Goal: Transaction & Acquisition: Purchase product/service

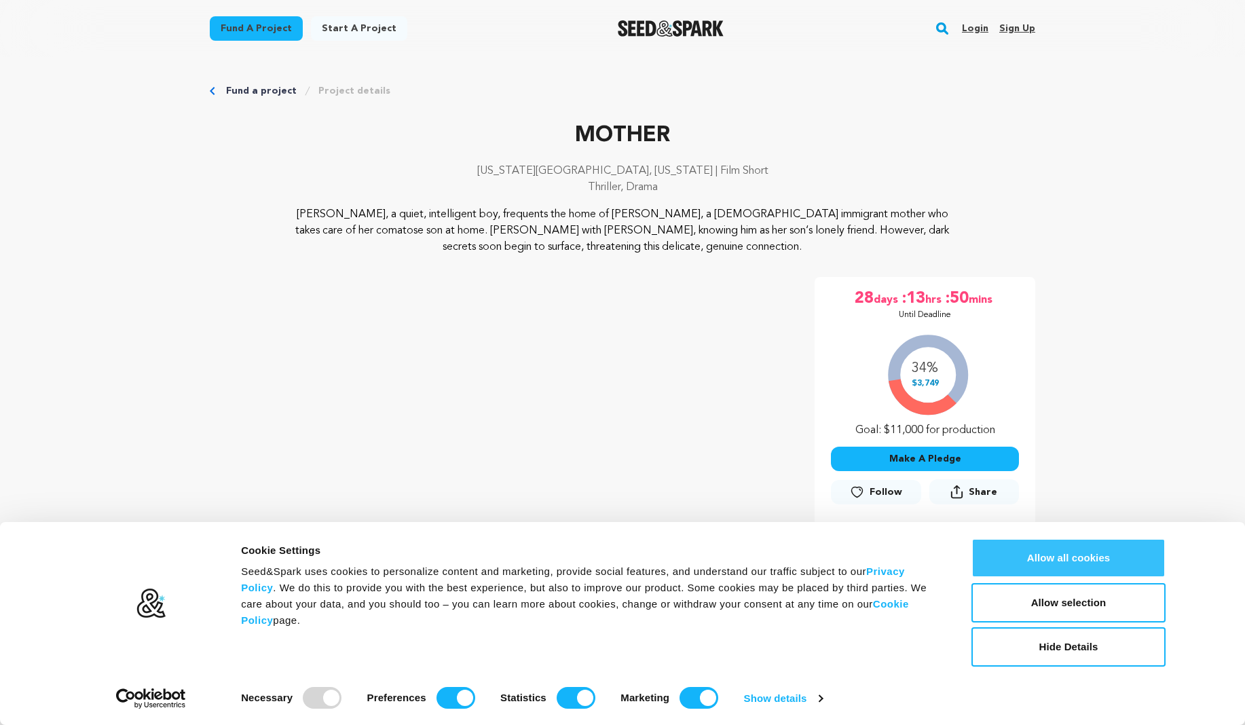
click at [1077, 555] on button "Allow all cookies" at bounding box center [1068, 557] width 194 height 39
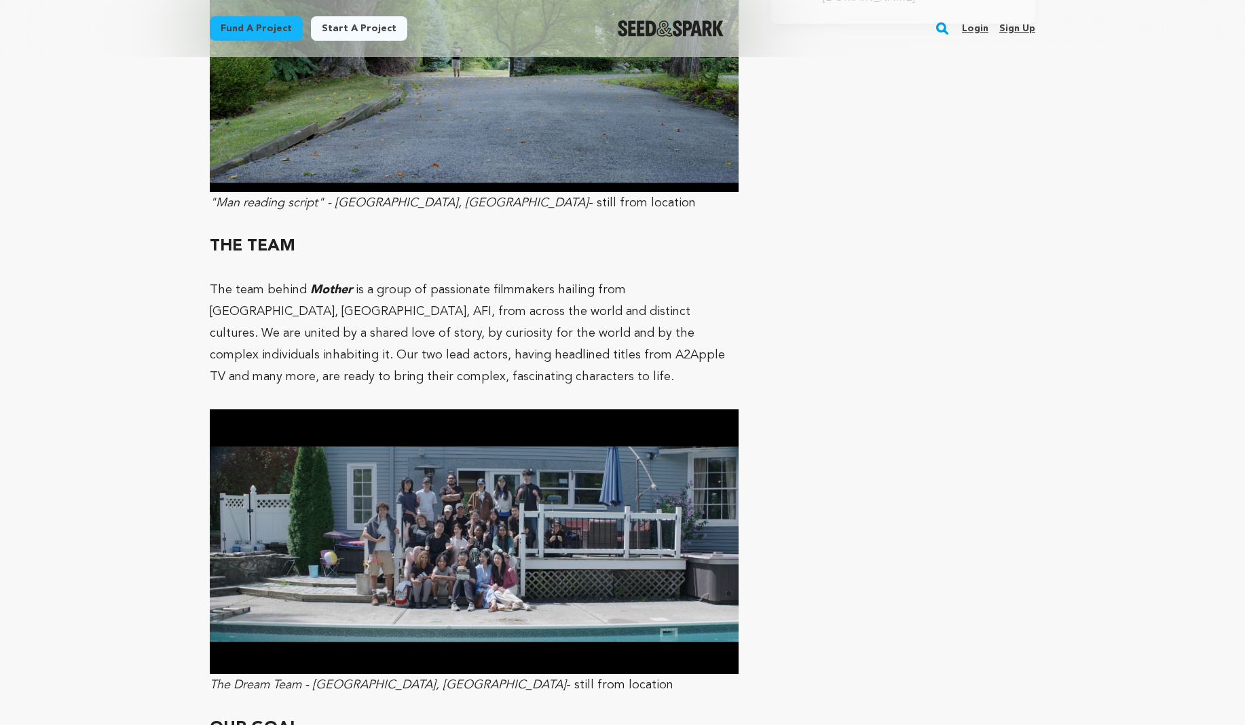
scroll to position [3266, 0]
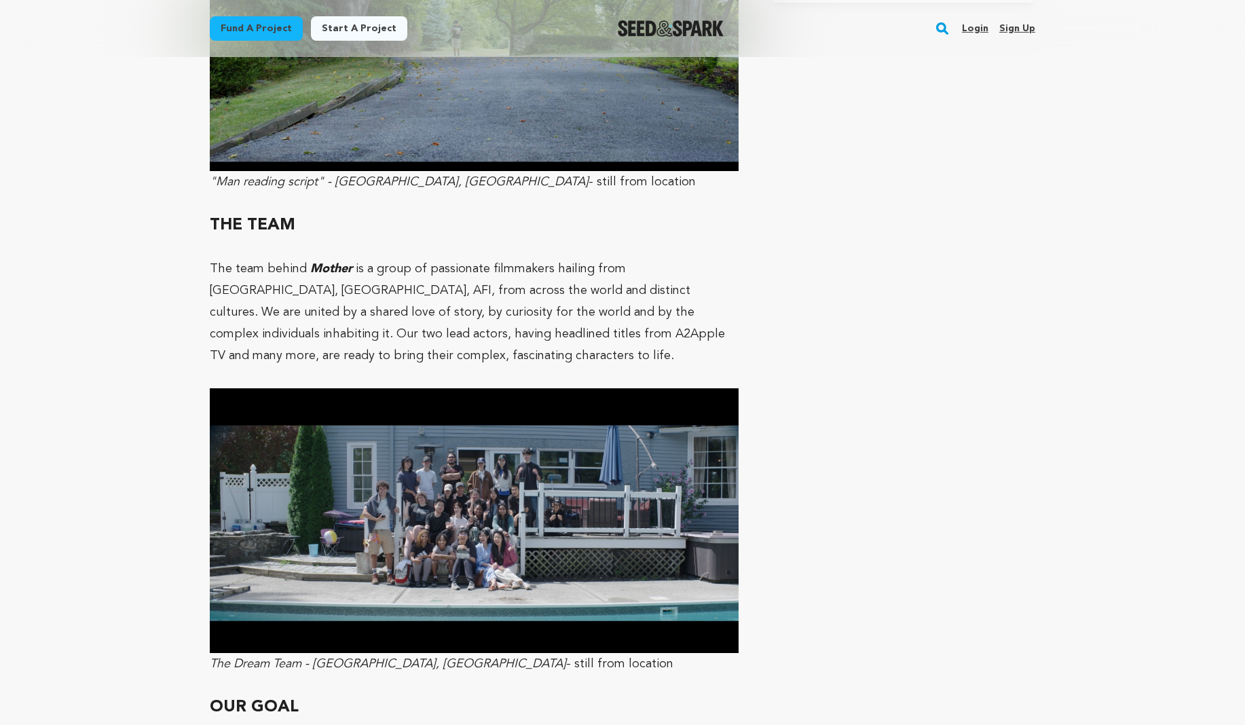
click at [459, 488] on img at bounding box center [474, 520] width 529 height 265
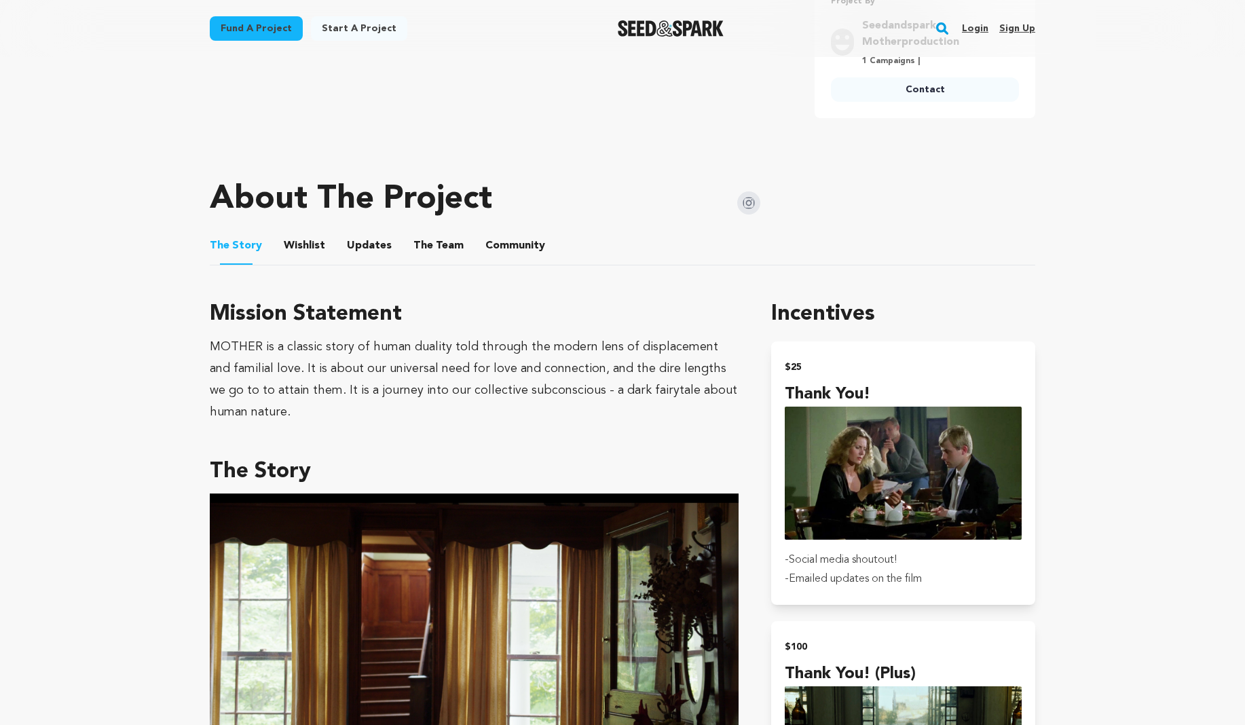
scroll to position [581, 0]
click at [439, 243] on button "The Team" at bounding box center [438, 249] width 33 height 33
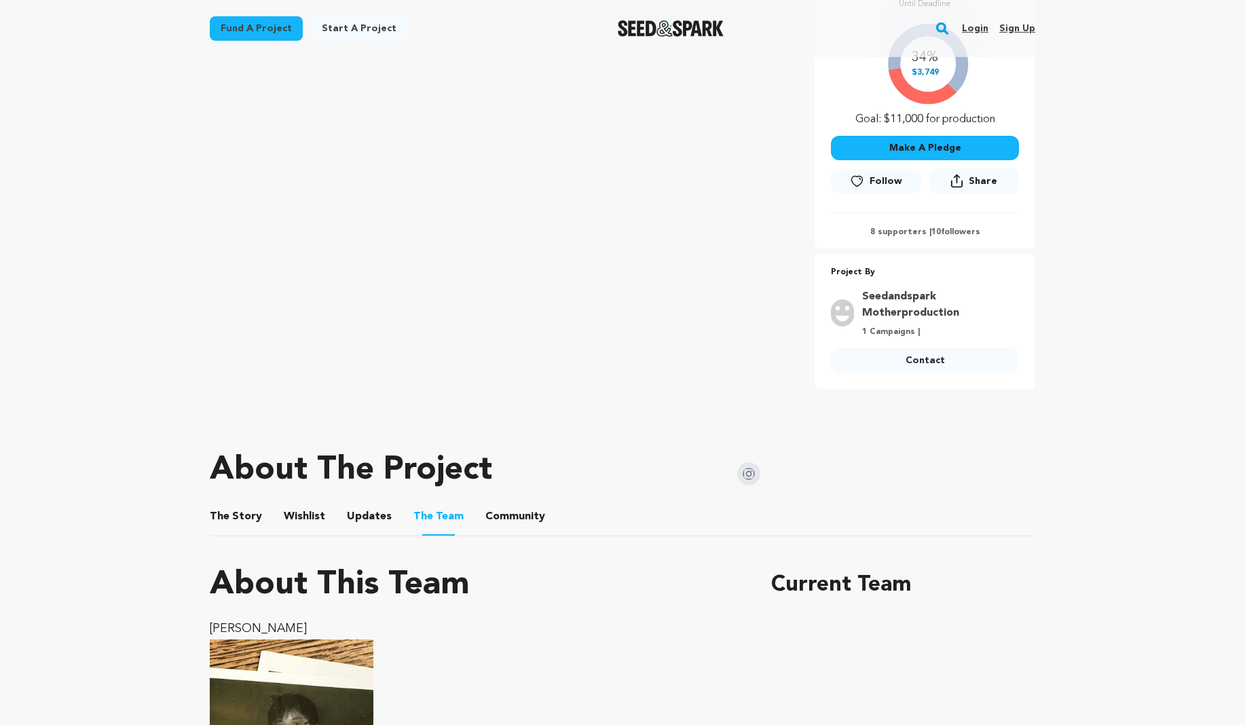
scroll to position [312, 0]
click at [499, 514] on button "Community" at bounding box center [515, 518] width 33 height 33
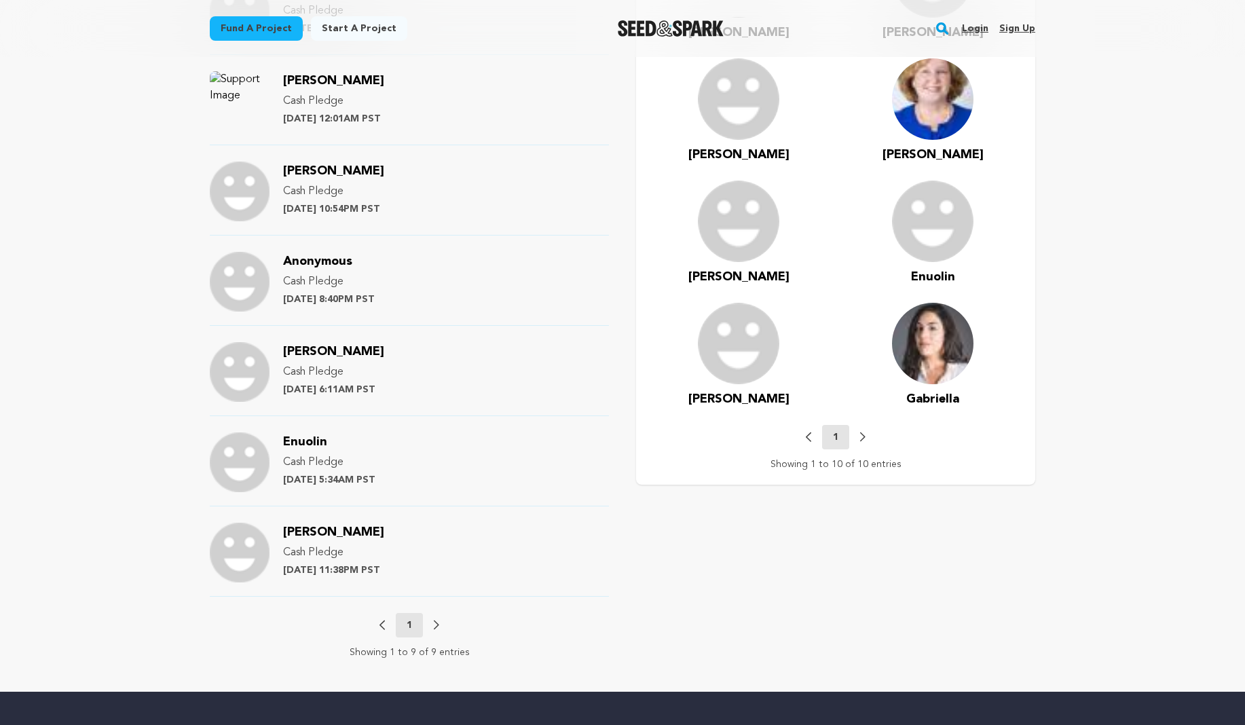
scroll to position [1132, 0]
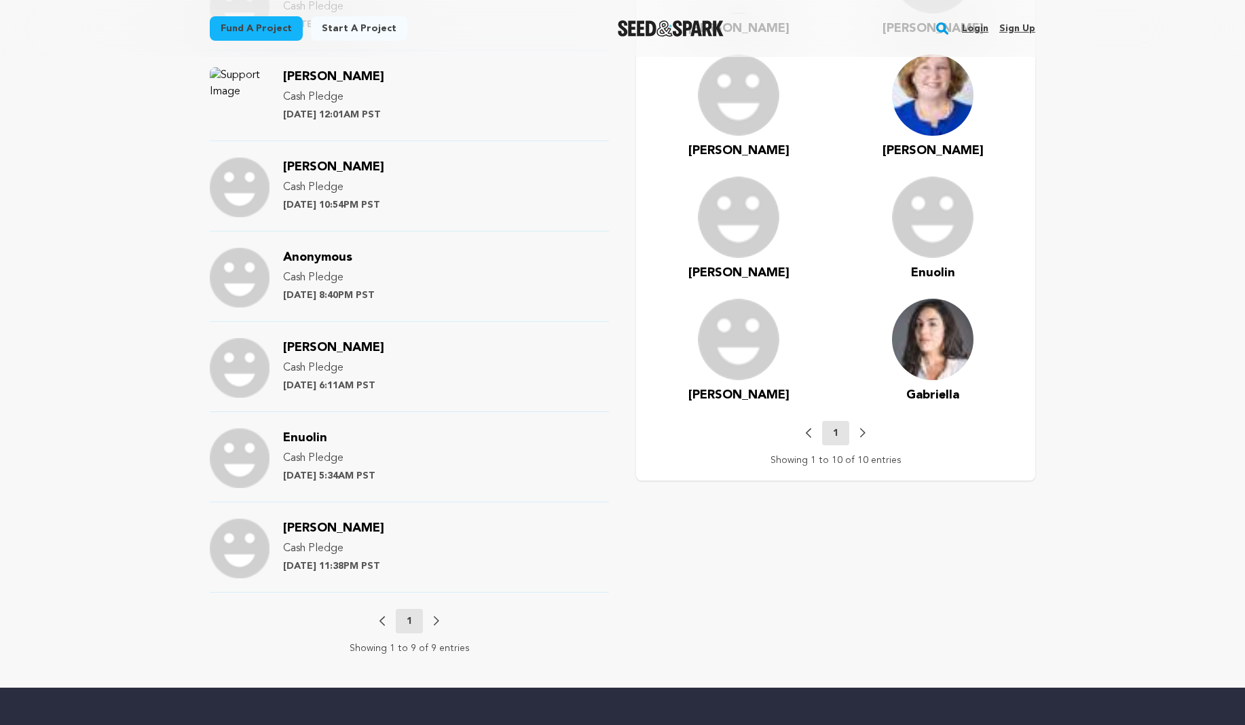
click at [432, 621] on div "Previous 1 Next" at bounding box center [409, 621] width 60 height 24
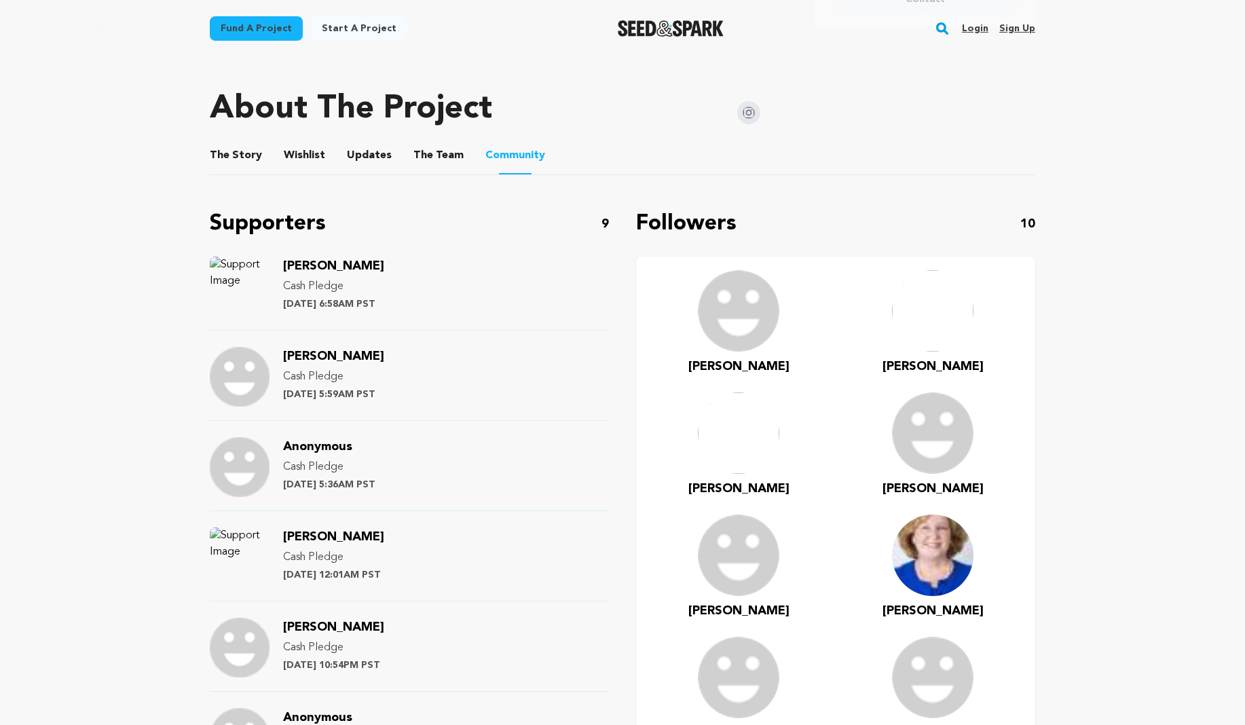
scroll to position [638, 0]
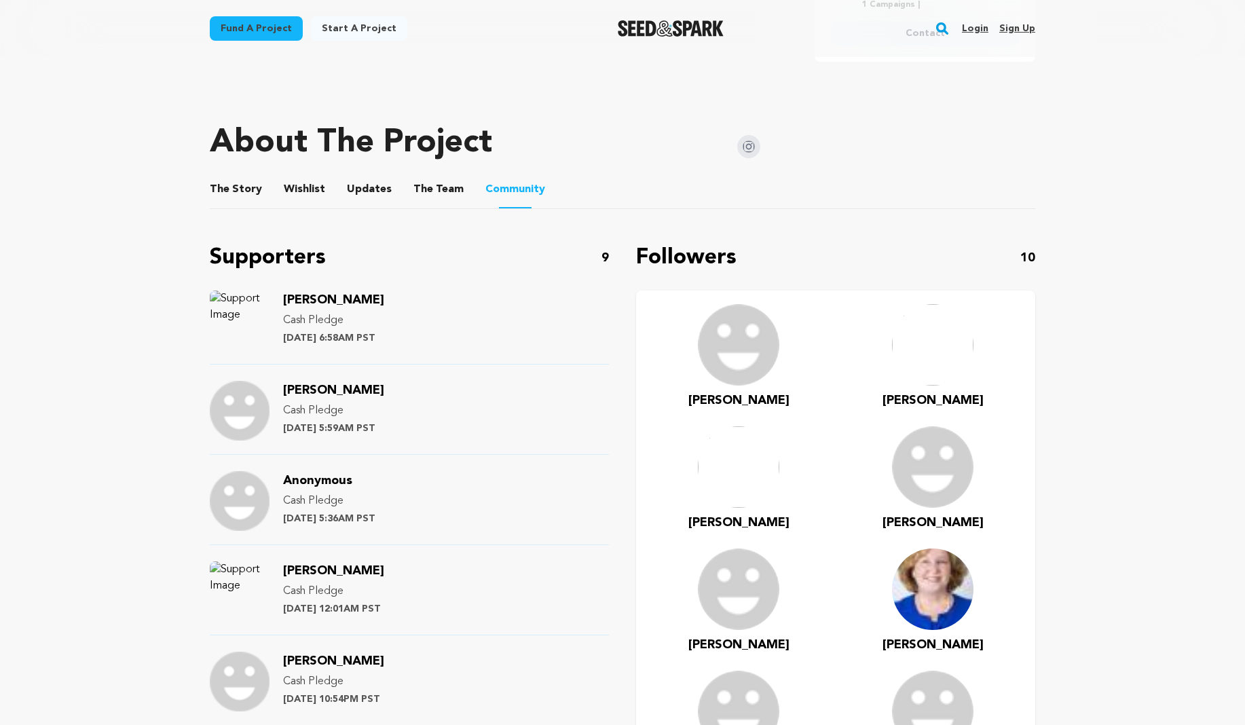
click at [220, 185] on button "The Story" at bounding box center [236, 192] width 33 height 33
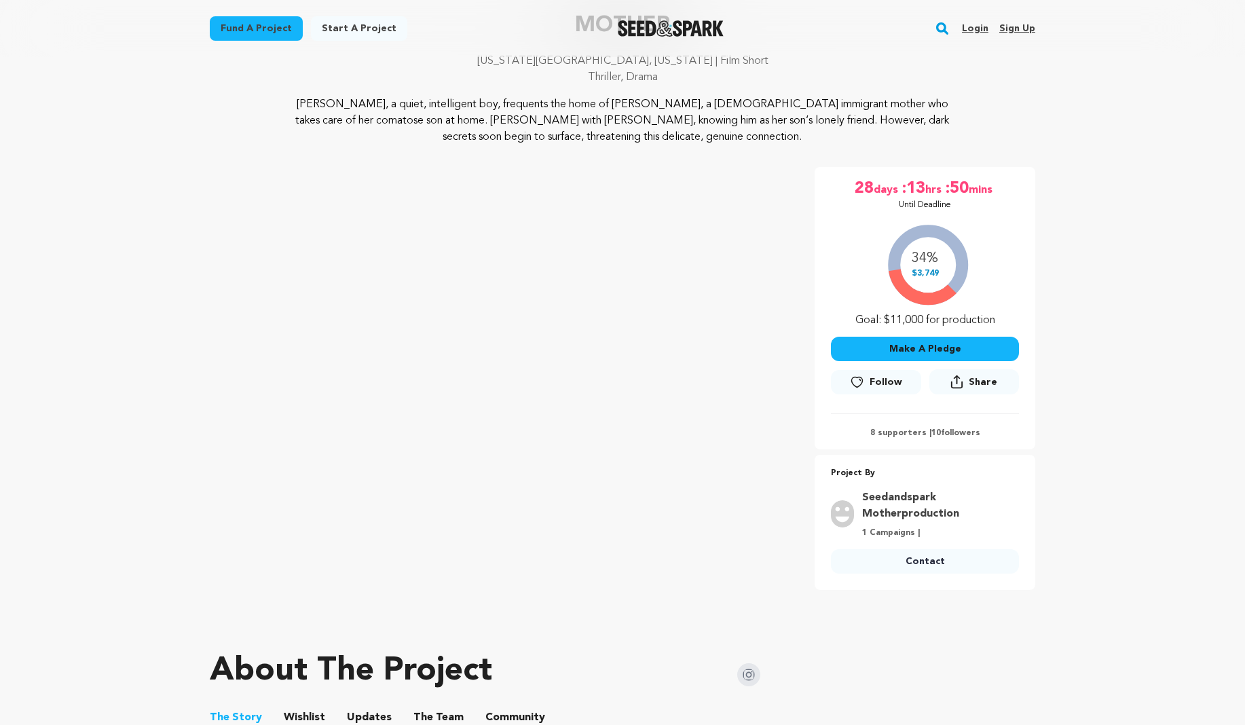
scroll to position [109, 0]
click at [926, 351] on button "Make A Pledge" at bounding box center [925, 349] width 188 height 24
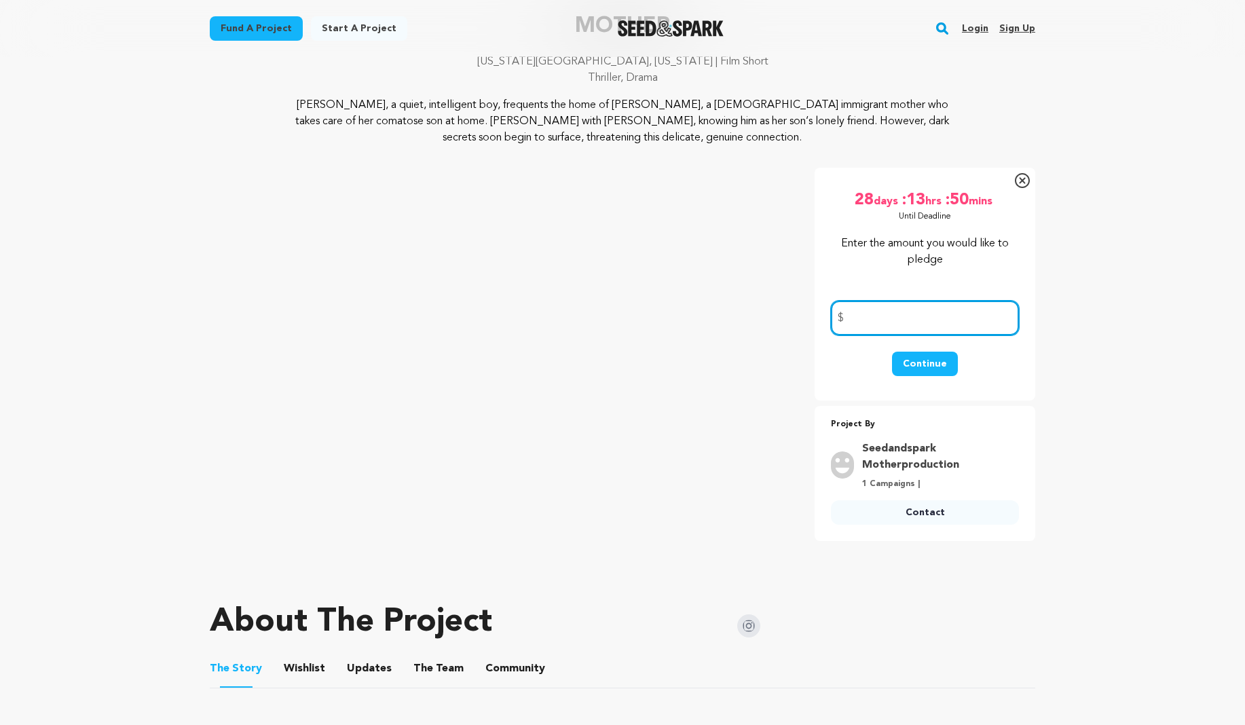
click at [910, 329] on input "number" at bounding box center [925, 318] width 188 height 35
type input "50"
click at [929, 369] on button "Continue" at bounding box center [925, 364] width 66 height 24
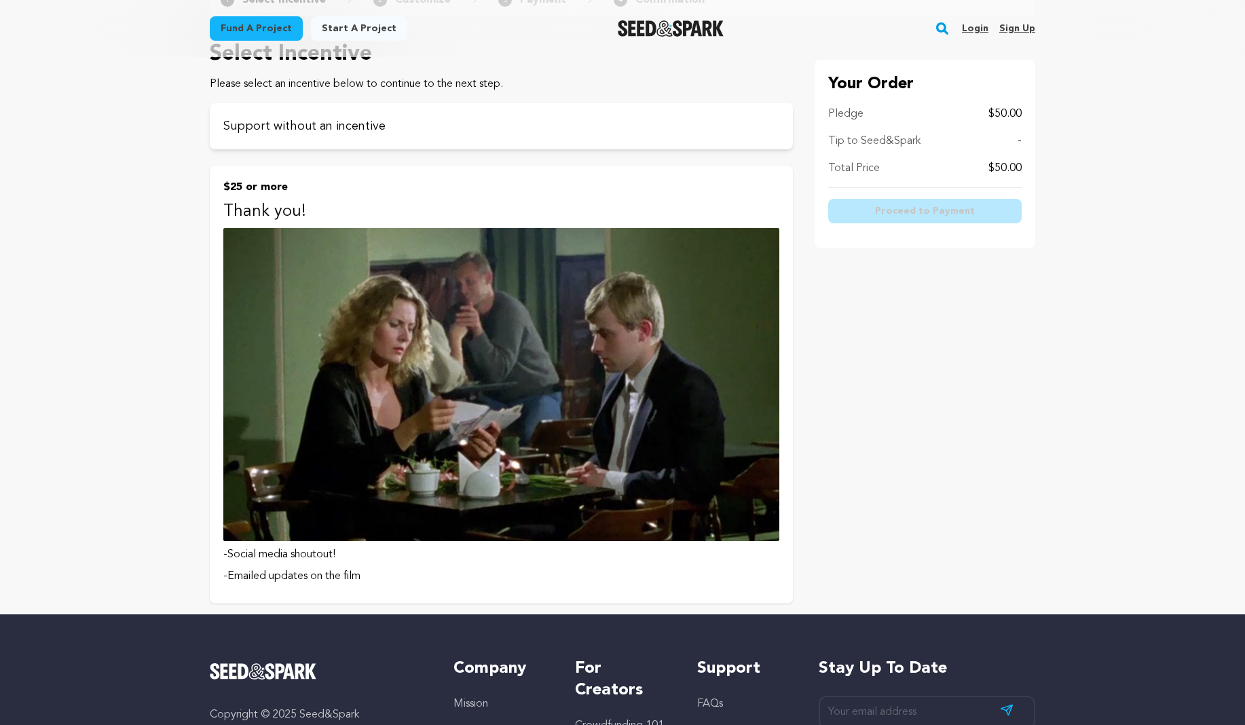
scroll to position [111, 0]
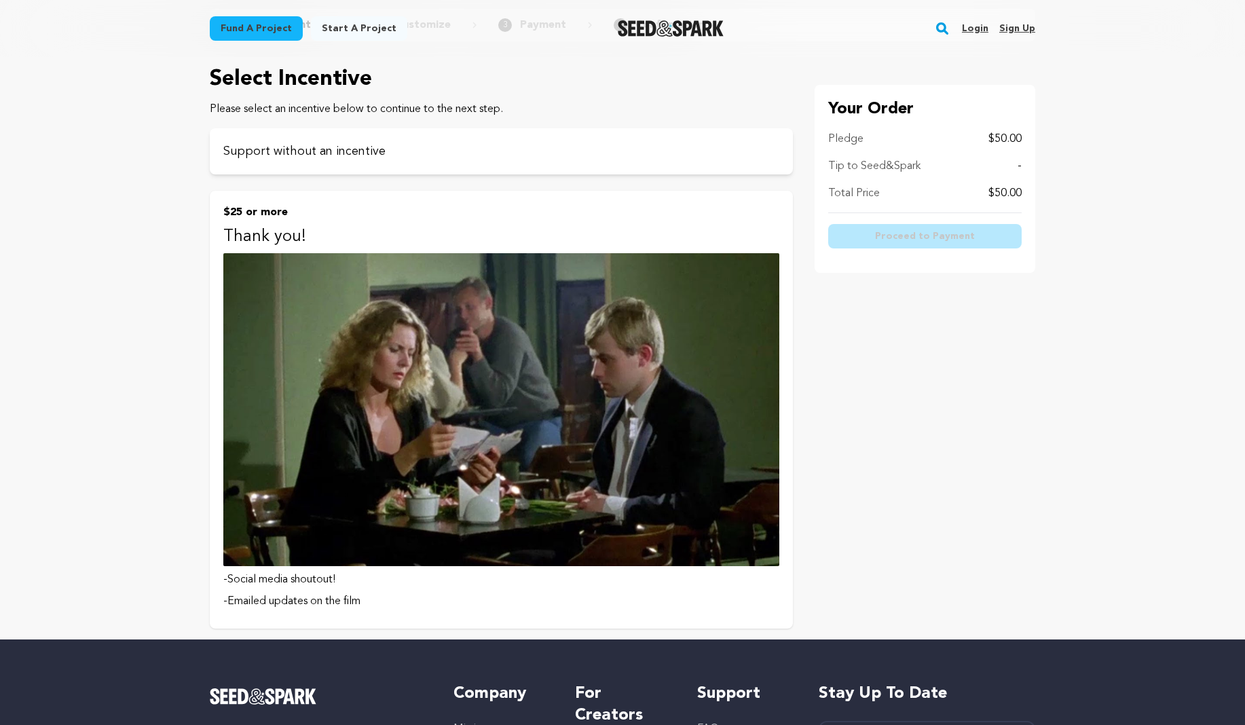
click at [364, 227] on p "Thank you!" at bounding box center [501, 237] width 556 height 22
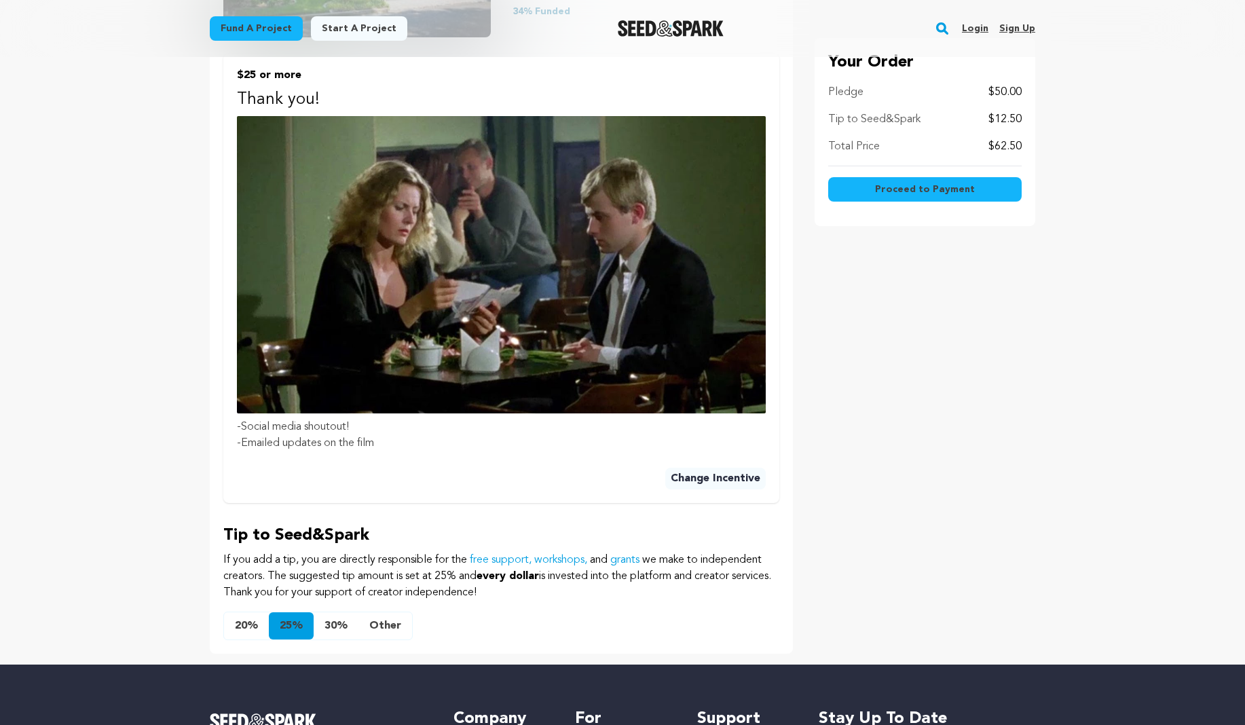
scroll to position [430, 0]
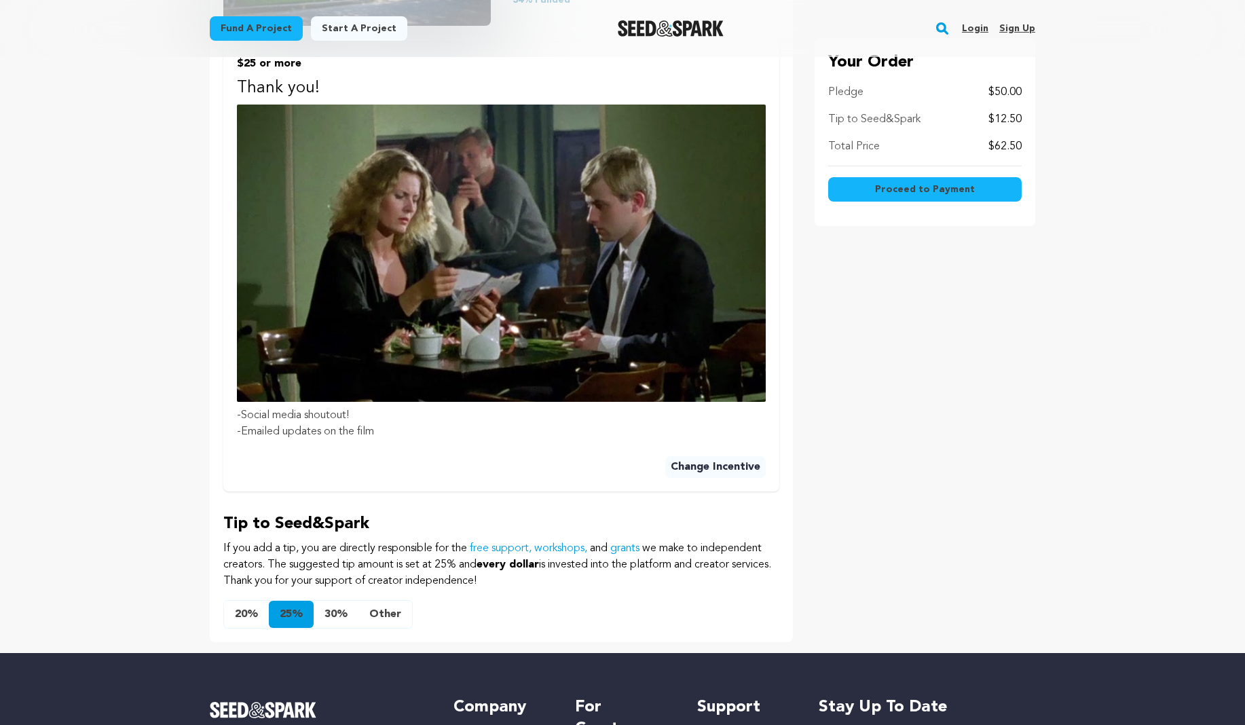
click at [390, 601] on button "Other" at bounding box center [385, 614] width 54 height 27
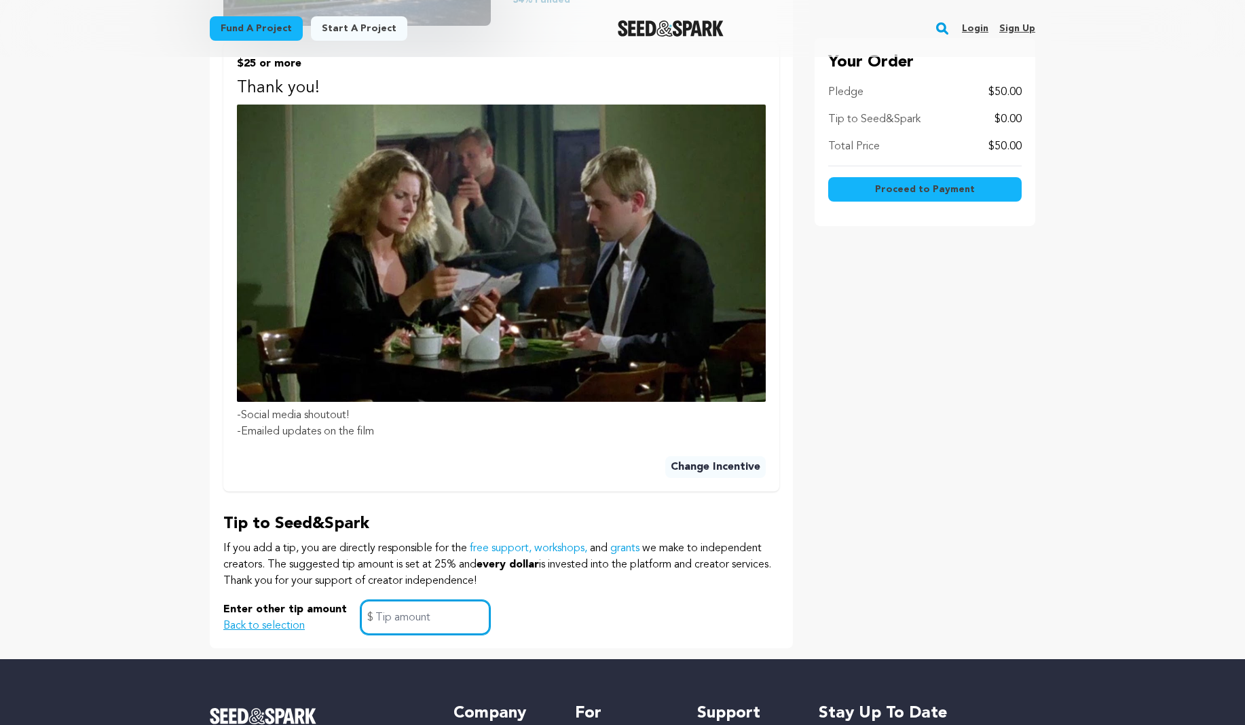
click at [390, 601] on input "text" at bounding box center [425, 617] width 130 height 35
type input "2"
click at [620, 600] on div "Enter other tip amount Back to selection 2 $" at bounding box center [501, 617] width 556 height 35
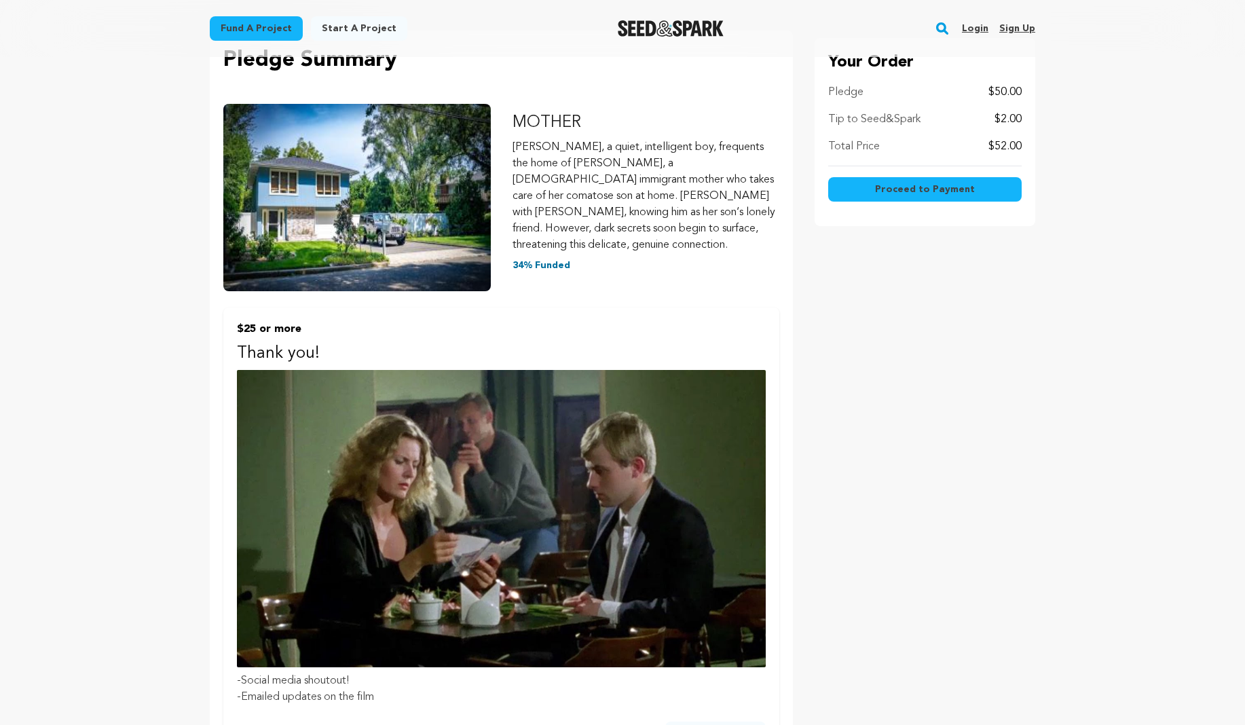
scroll to position [138, 0]
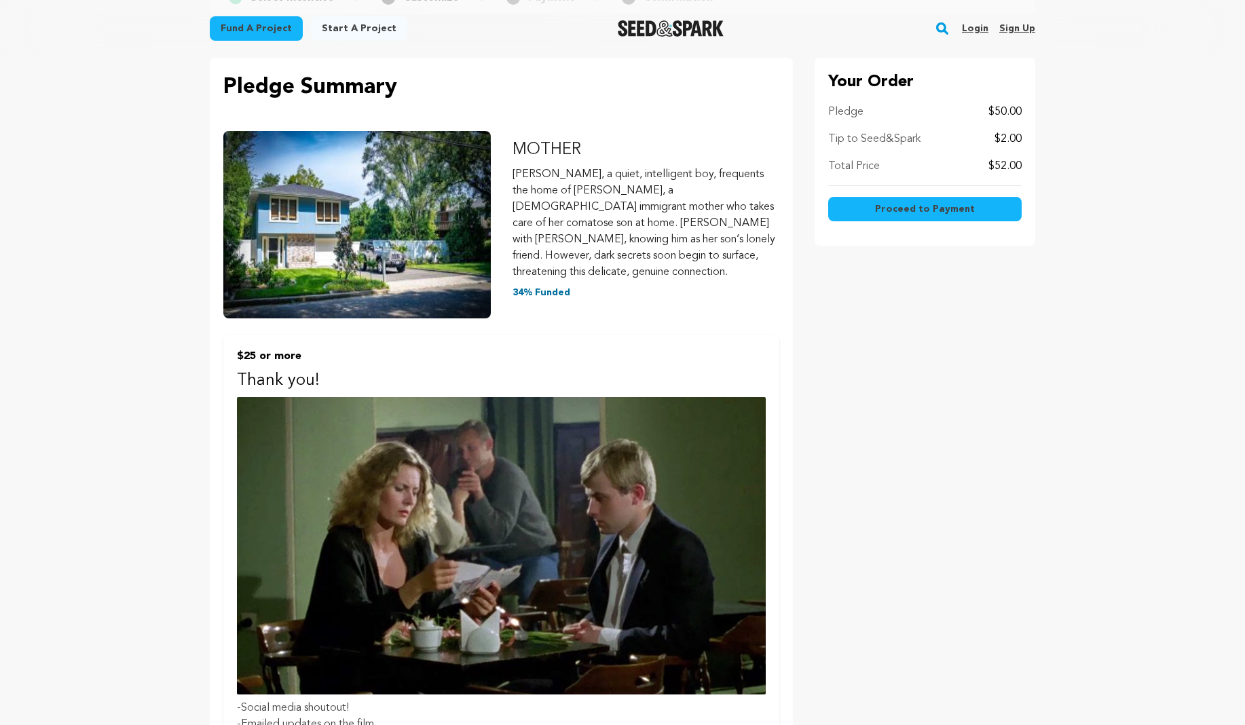
click at [918, 202] on span "Proceed to Payment" at bounding box center [925, 209] width 100 height 14
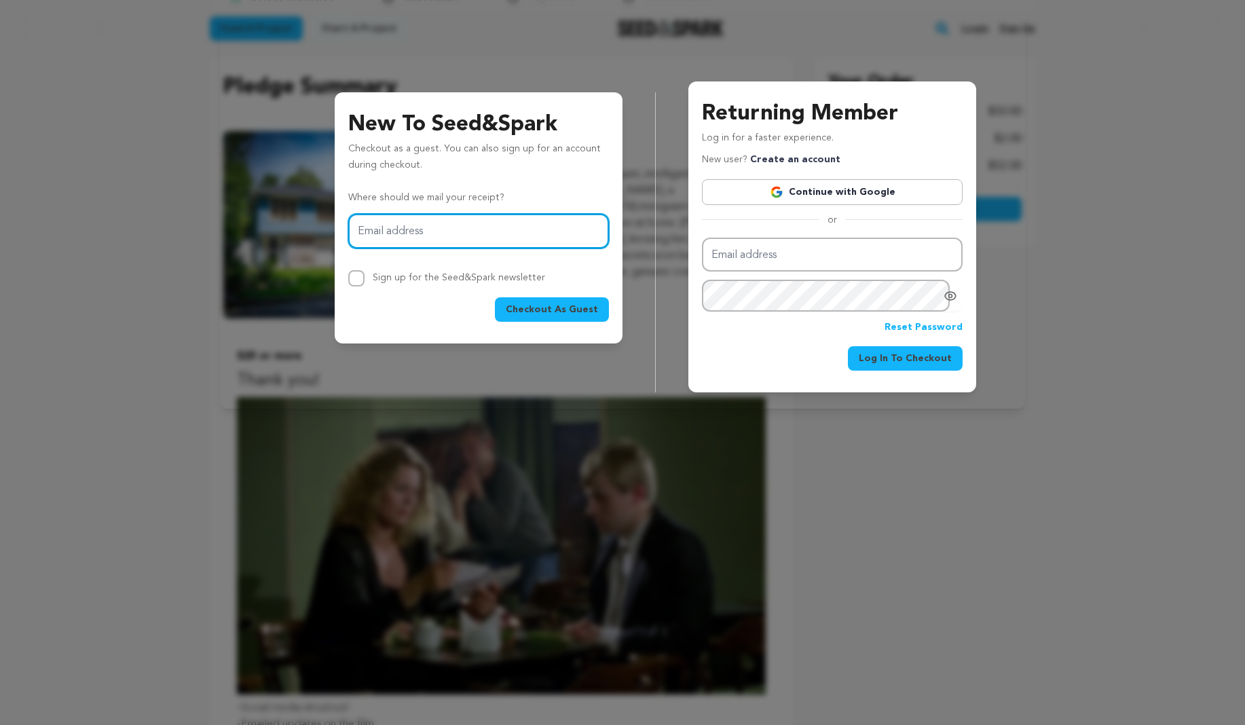
type input "[EMAIL_ADDRESS][DOMAIN_NAME]"
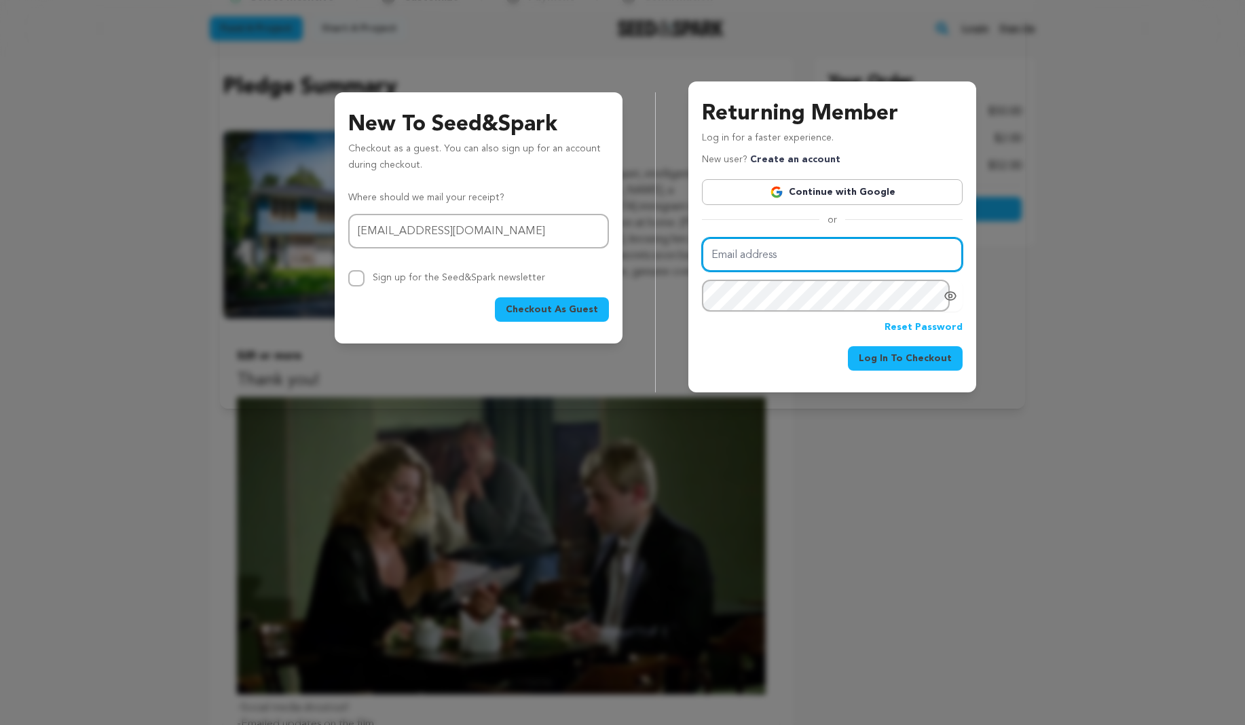
type input "[EMAIL_ADDRESS][DOMAIN_NAME]"
drag, startPoint x: 431, startPoint y: 270, endPoint x: 494, endPoint y: 312, distance: 75.9
click at [431, 270] on div "Sign up for the Seed&Spark newsletter" at bounding box center [459, 278] width 172 height 16
click at [521, 303] on span "Checkout As Guest" at bounding box center [552, 310] width 92 height 14
click at [913, 329] on link "Reset Password" at bounding box center [923, 328] width 78 height 16
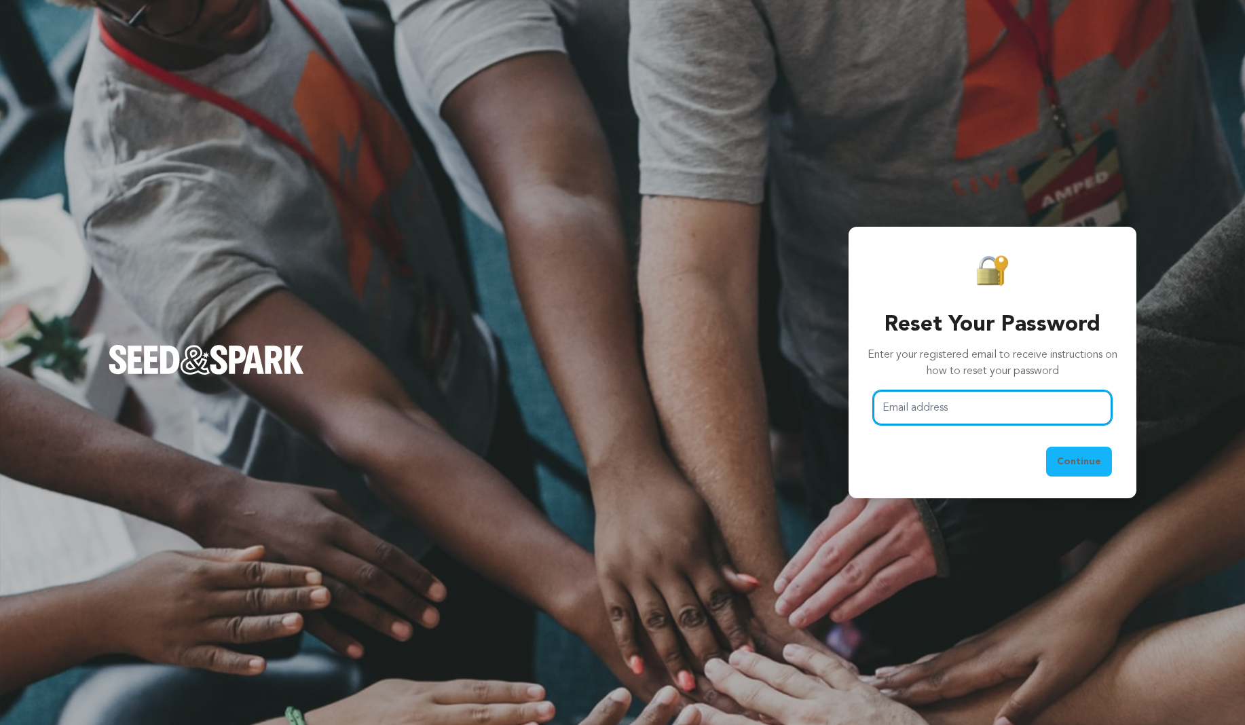
click at [914, 412] on input "Email address" at bounding box center [992, 407] width 239 height 35
type input "[EMAIL_ADDRESS][DOMAIN_NAME]"
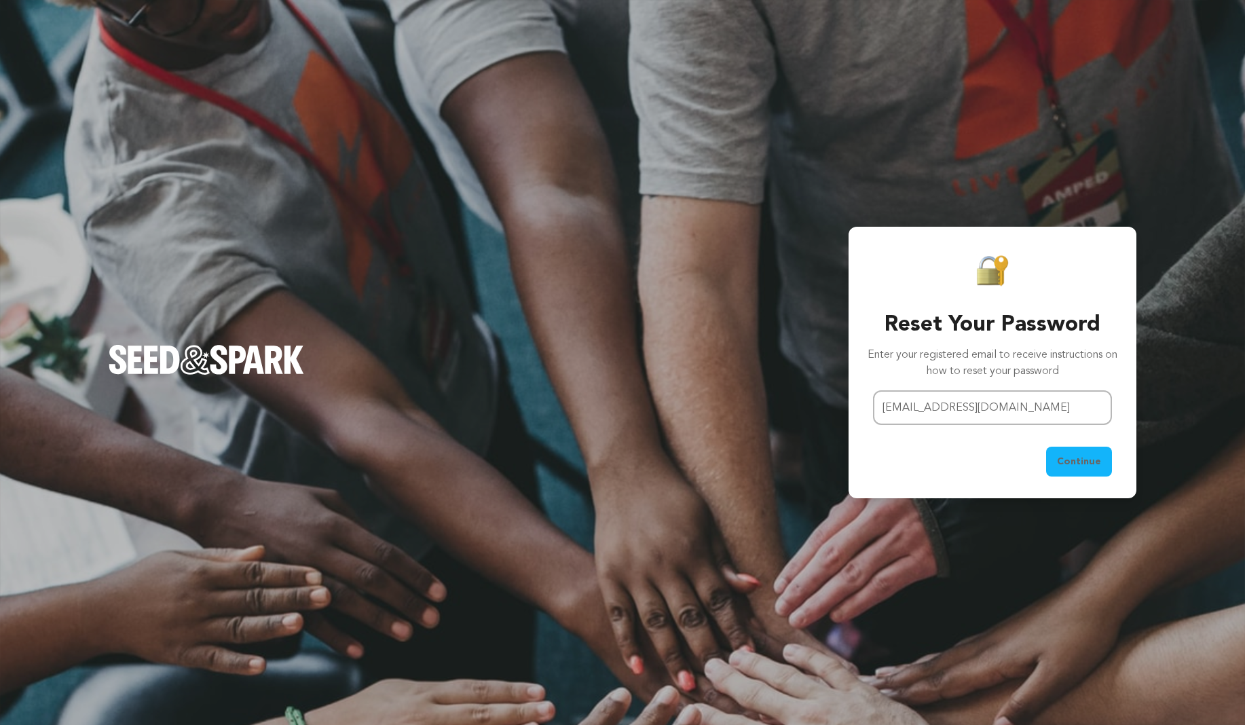
click at [1102, 468] on button "Continue" at bounding box center [1079, 462] width 66 height 30
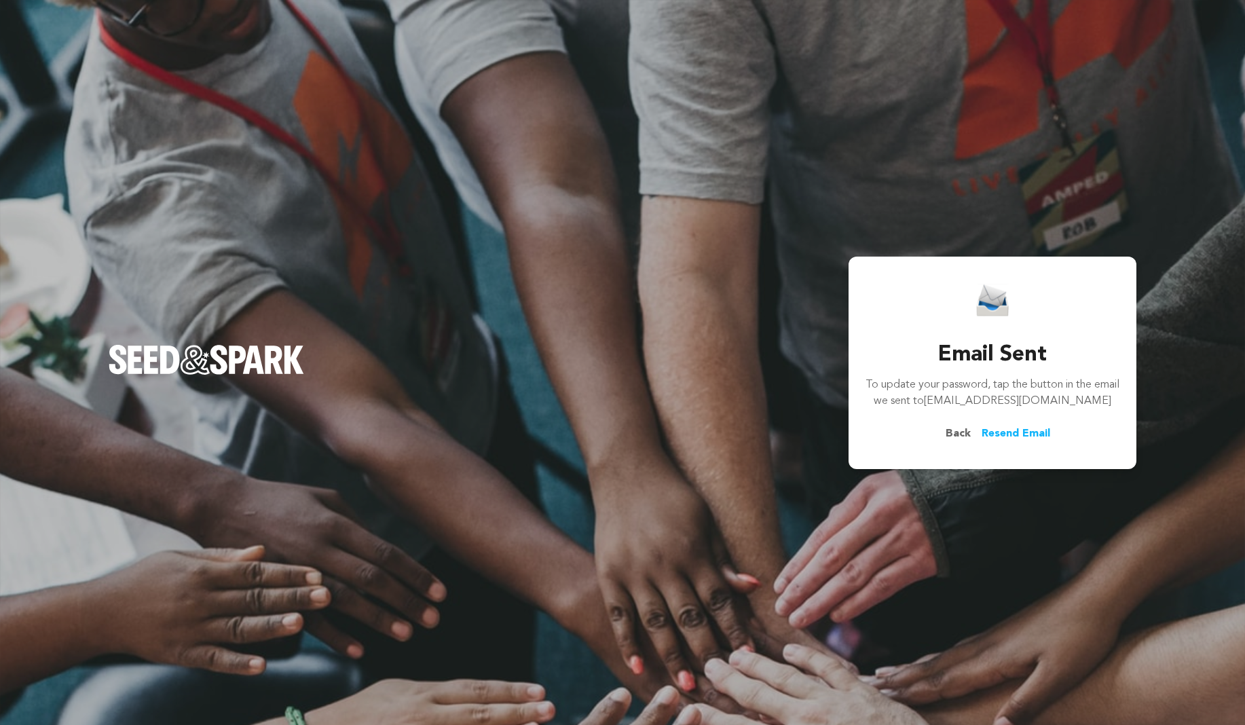
click at [956, 436] on span "Back" at bounding box center [958, 434] width 47 height 16
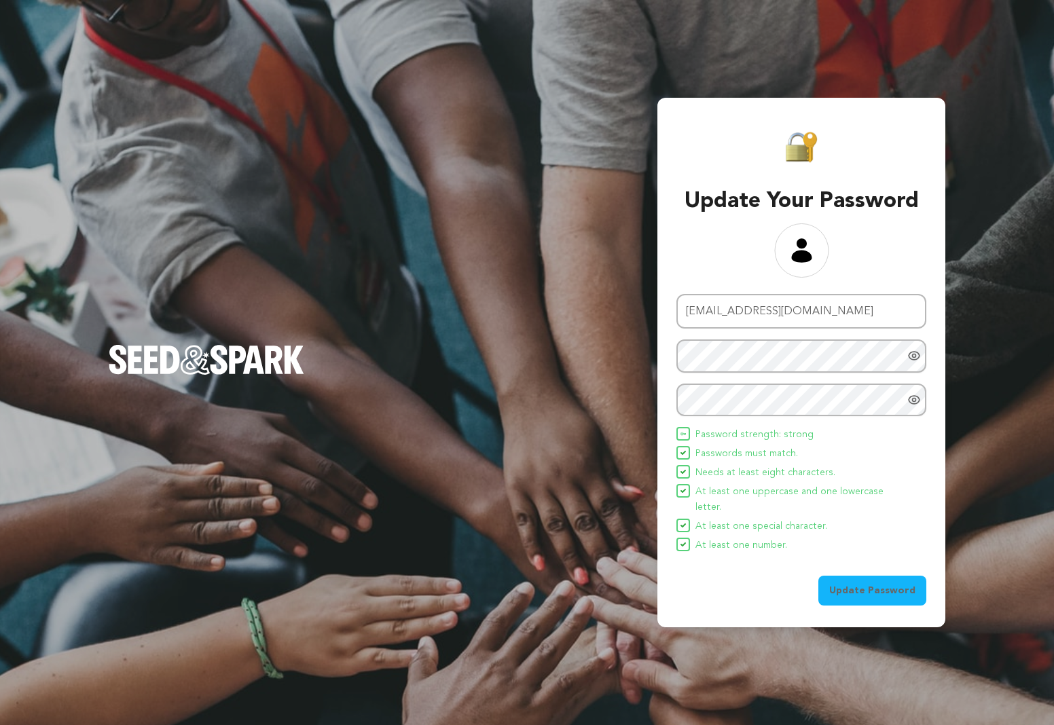
click at [871, 584] on span "Update Password" at bounding box center [872, 591] width 86 height 14
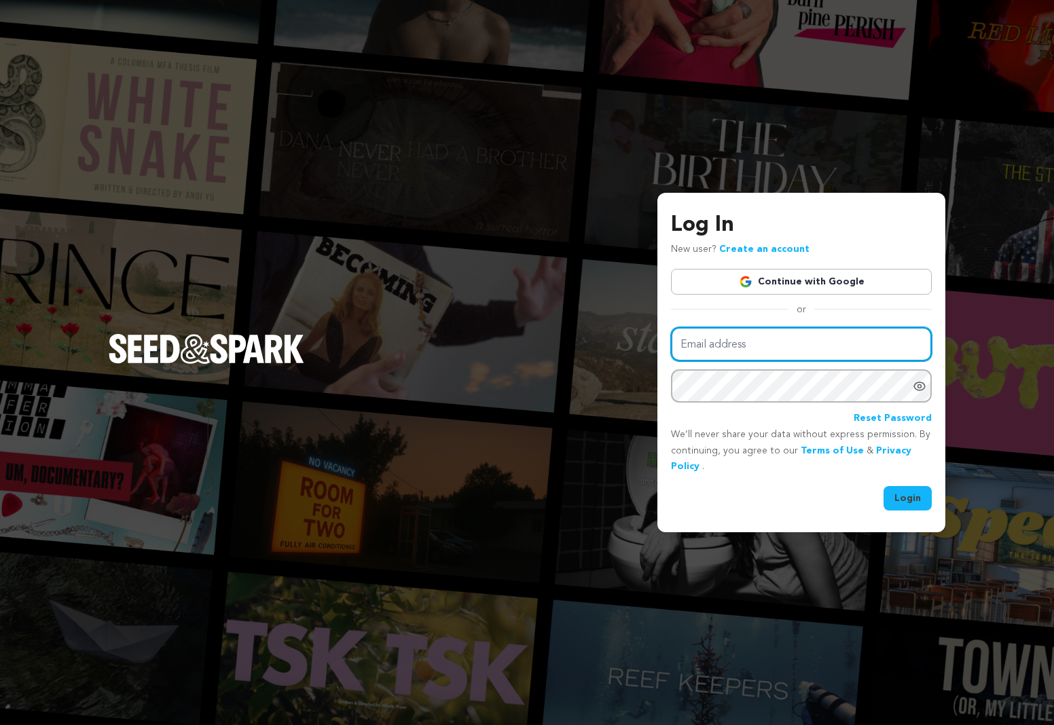
type input "[EMAIL_ADDRESS][DOMAIN_NAME]"
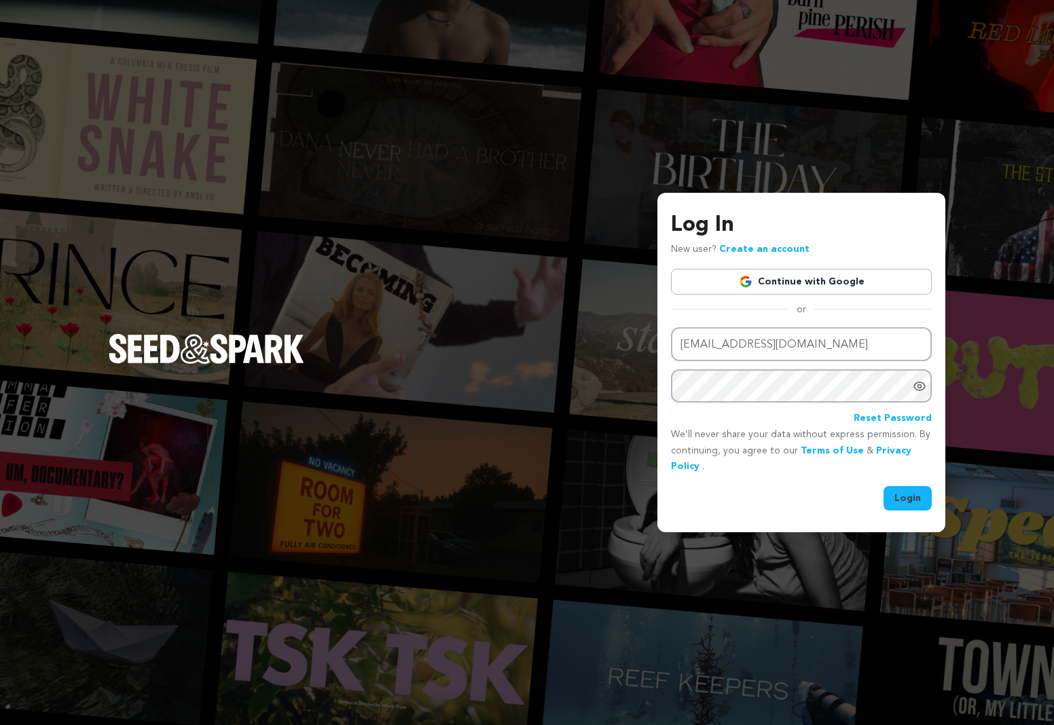
click at [912, 496] on button "Login" at bounding box center [907, 498] width 48 height 24
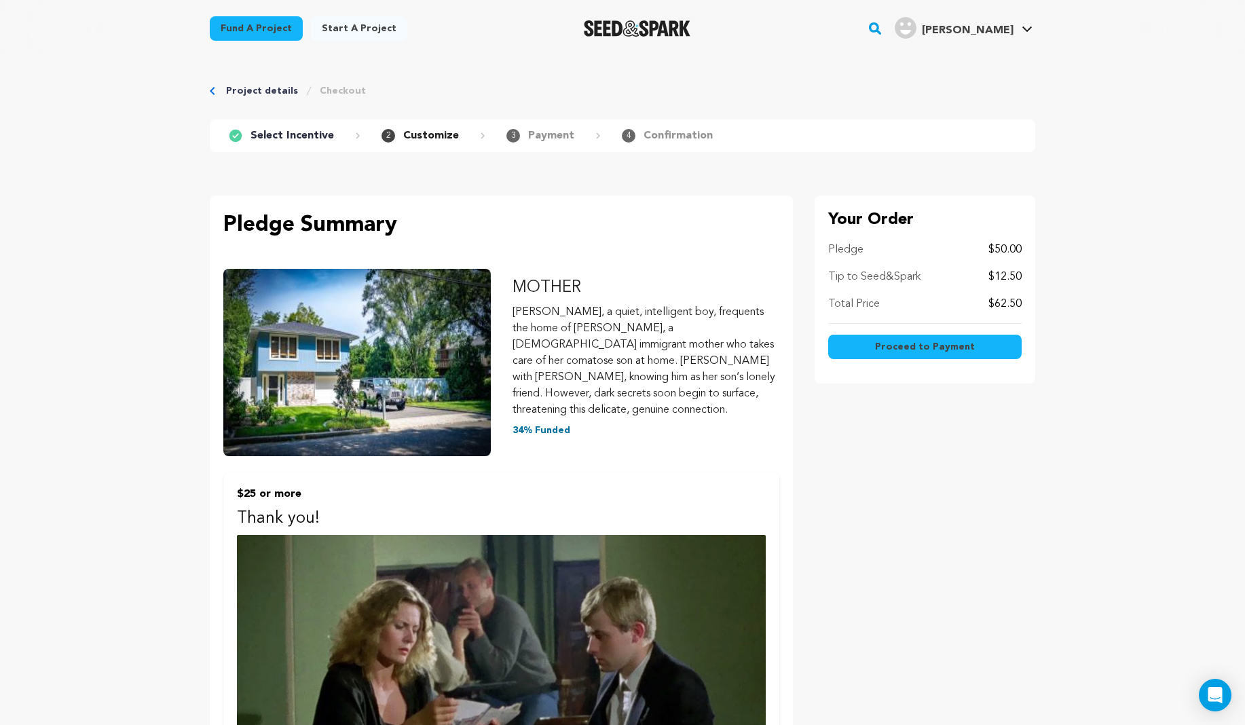
click at [931, 346] on span "Proceed to Payment" at bounding box center [925, 347] width 100 height 14
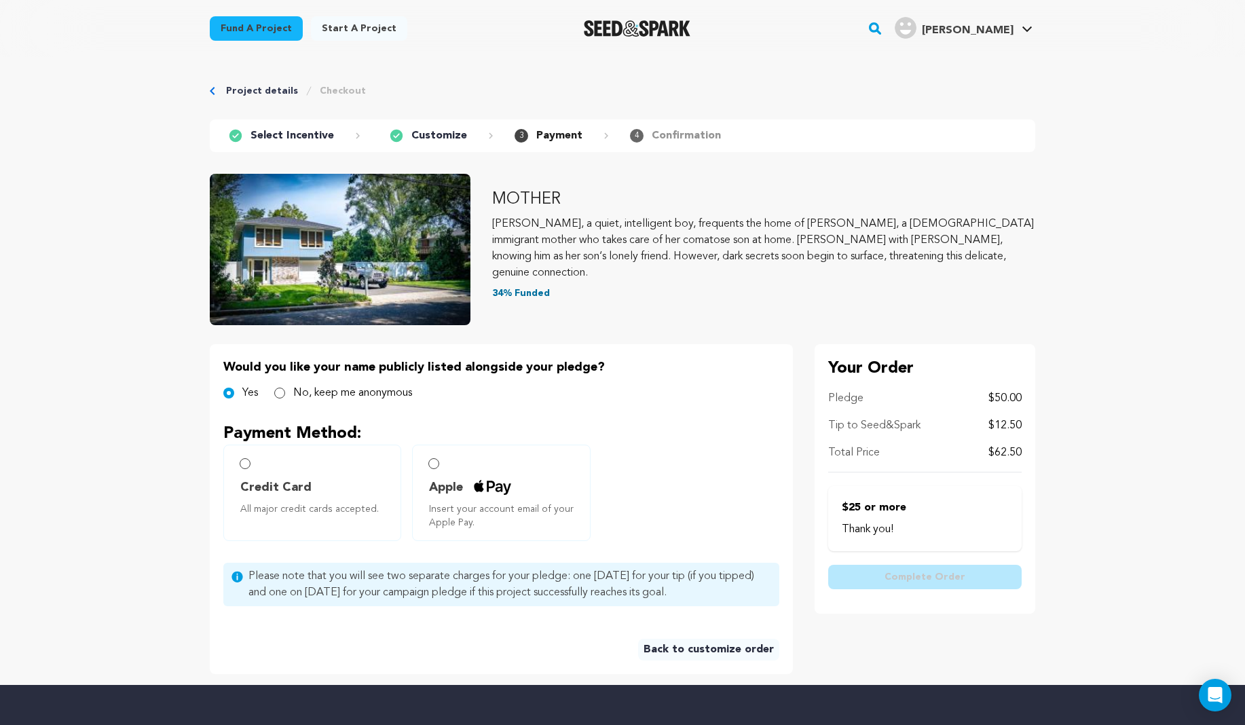
click at [244, 464] on input "Credit Card All major credit cards accepted." at bounding box center [245, 463] width 11 height 11
radio input "false"
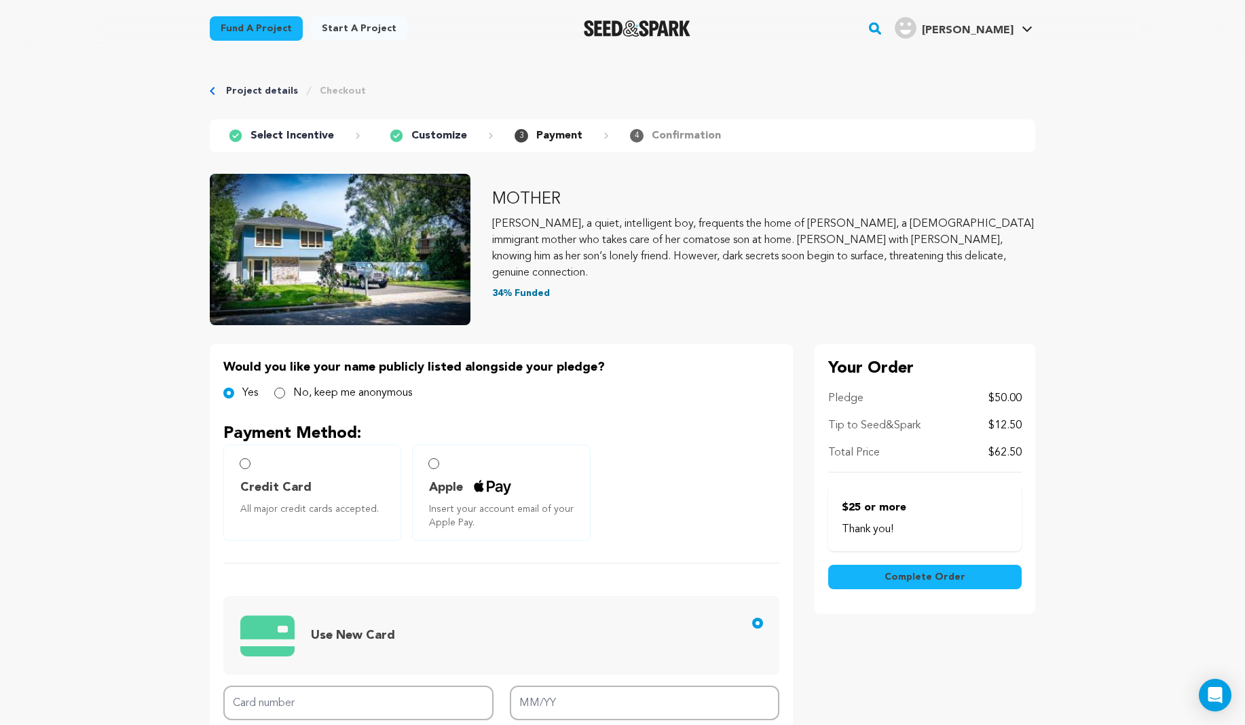
click at [544, 130] on p "Payment" at bounding box center [559, 136] width 46 height 16
click at [445, 135] on p "Customize" at bounding box center [439, 136] width 56 height 16
click at [246, 85] on link "Project details" at bounding box center [262, 91] width 72 height 14
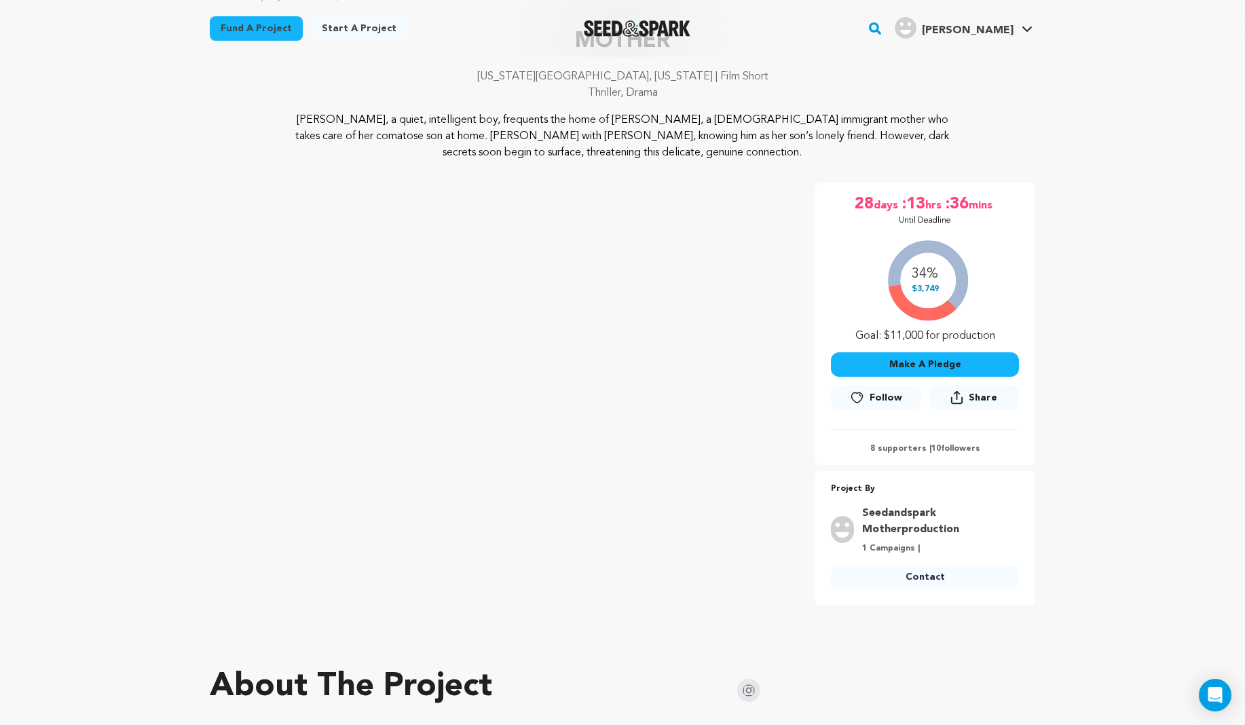
scroll to position [65, 0]
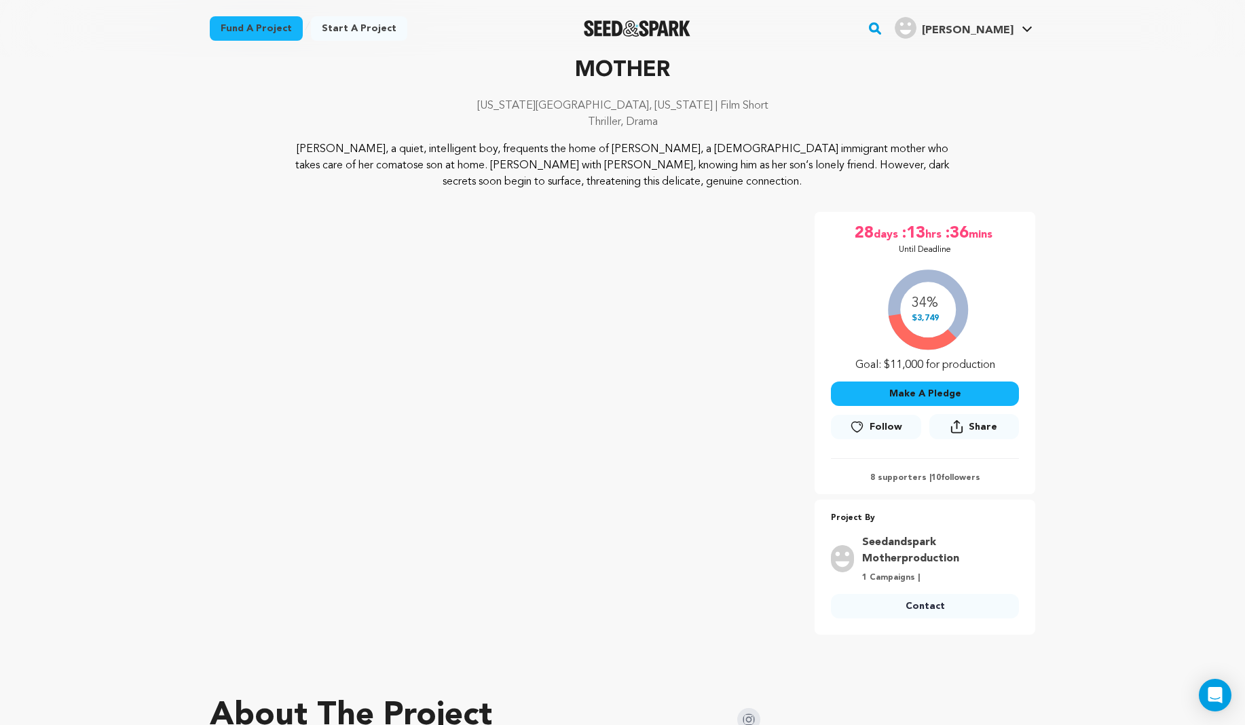
click at [941, 389] on button "Make A Pledge" at bounding box center [925, 393] width 188 height 24
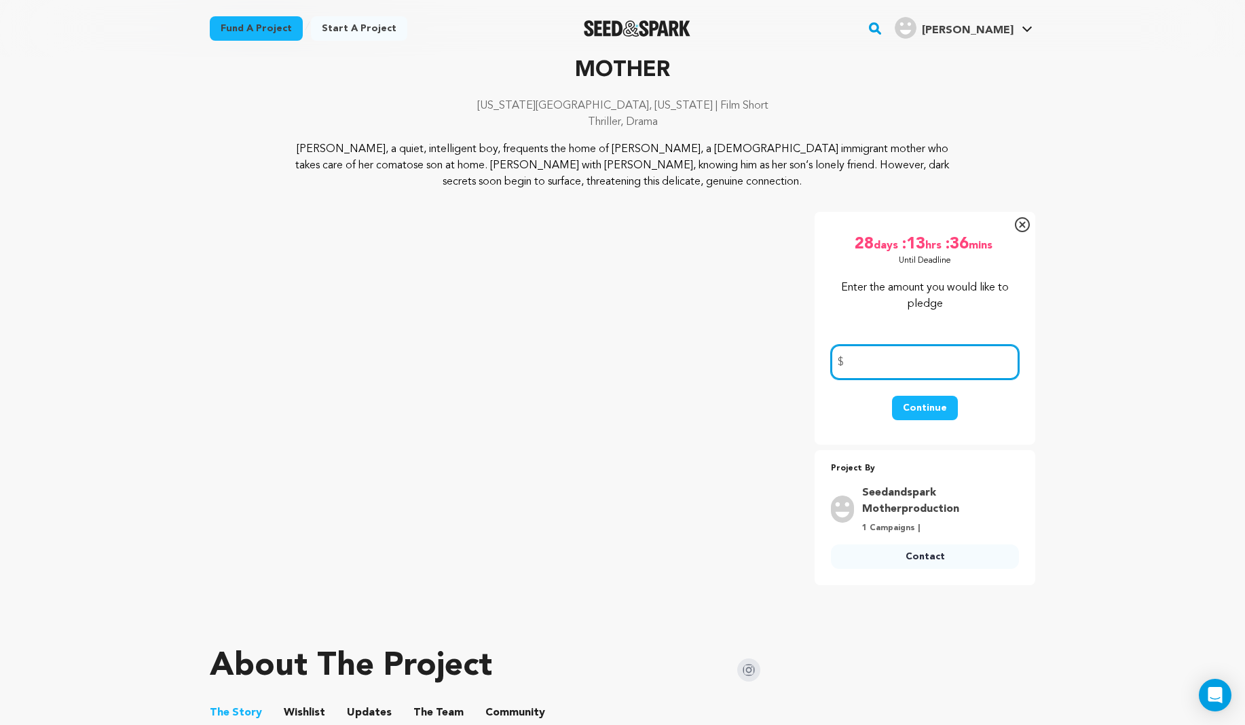
click at [897, 369] on input "number" at bounding box center [925, 362] width 188 height 35
type input "50"
click at [928, 405] on button "Continue" at bounding box center [925, 408] width 66 height 24
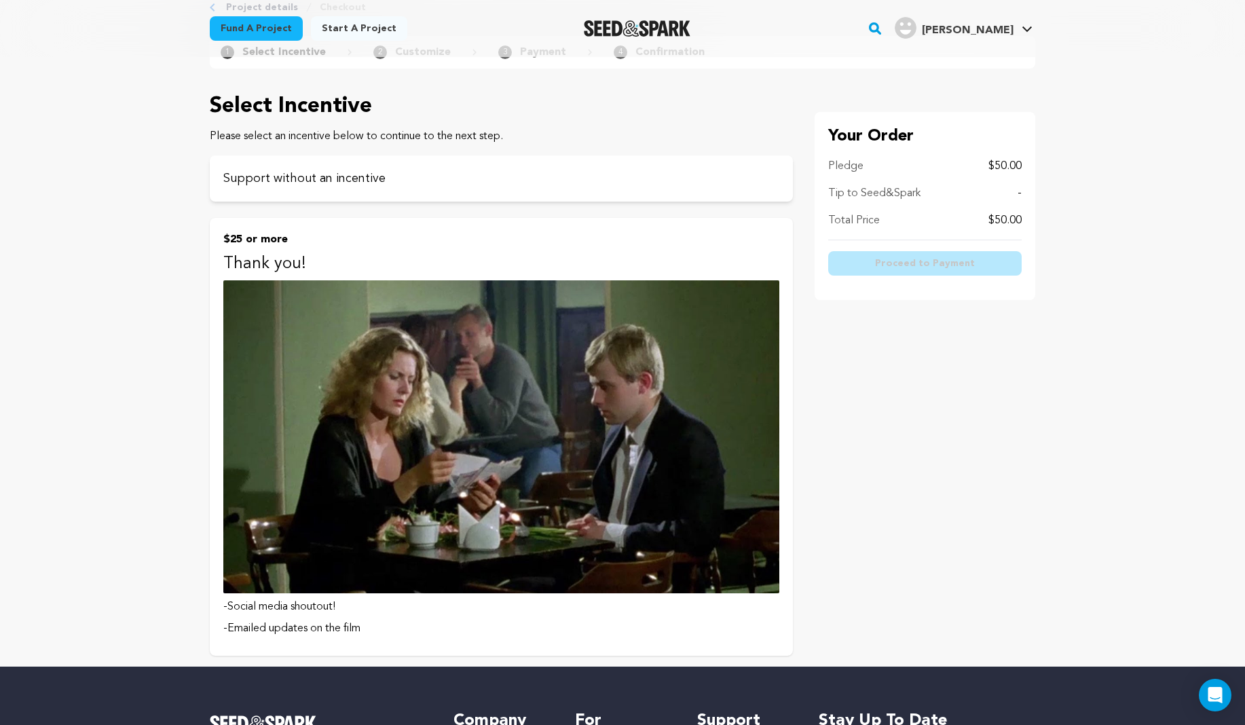
scroll to position [90, 0]
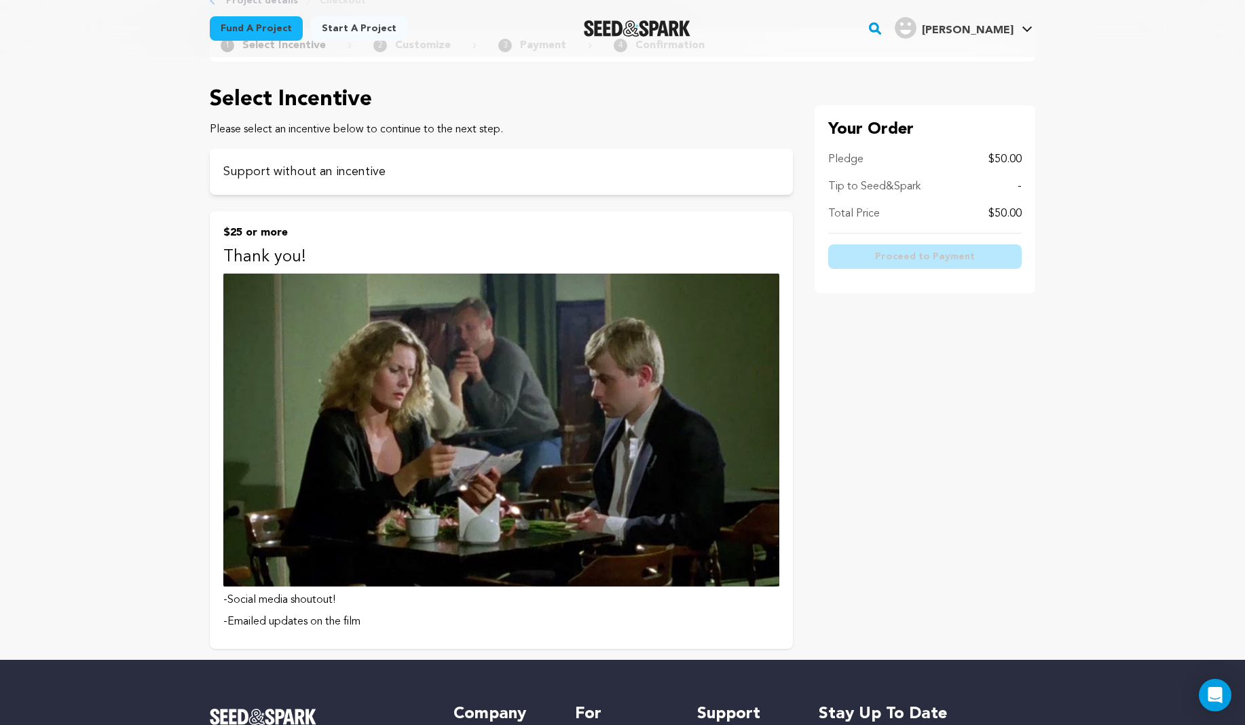
click at [384, 582] on img at bounding box center [501, 430] width 556 height 313
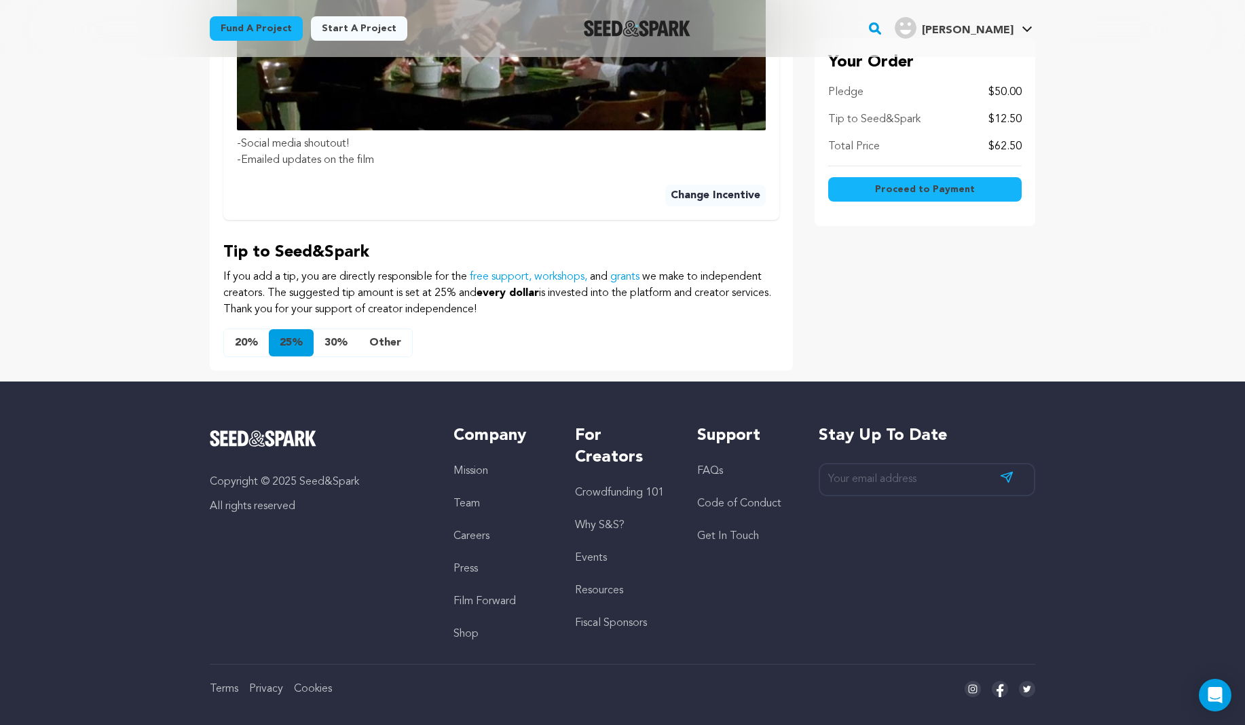
scroll to position [701, 0]
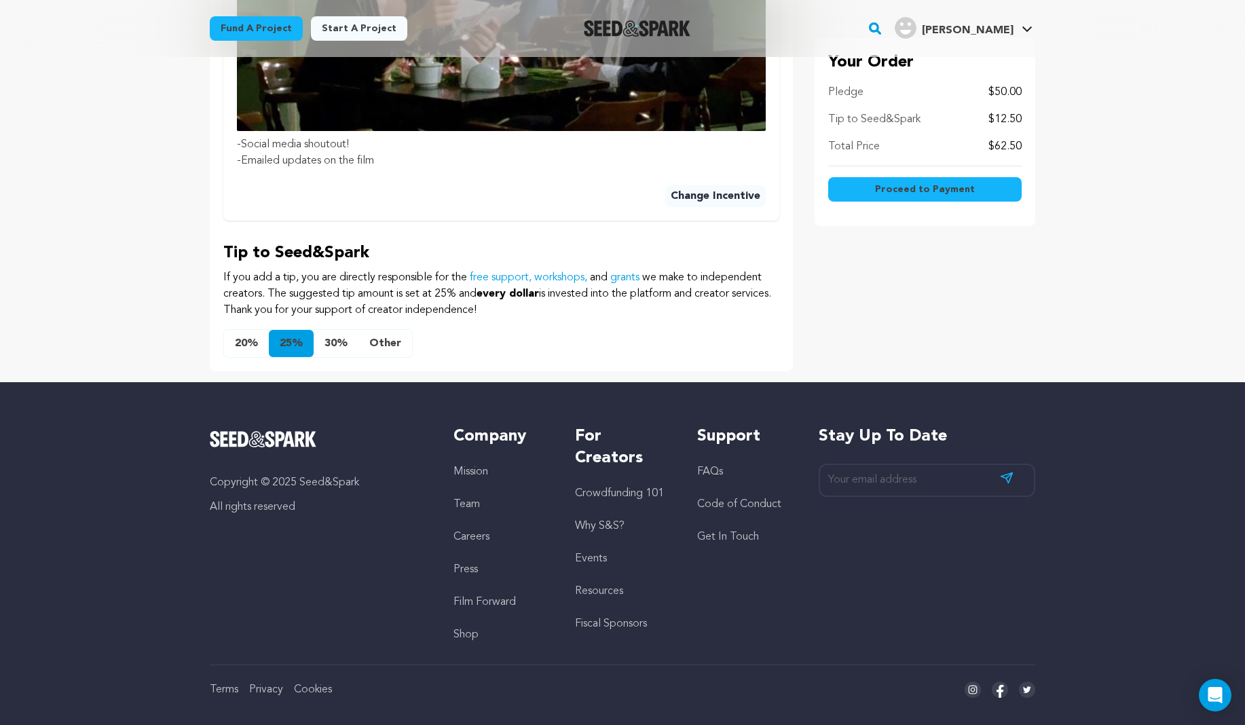
click at [378, 330] on button "Other" at bounding box center [385, 343] width 54 height 27
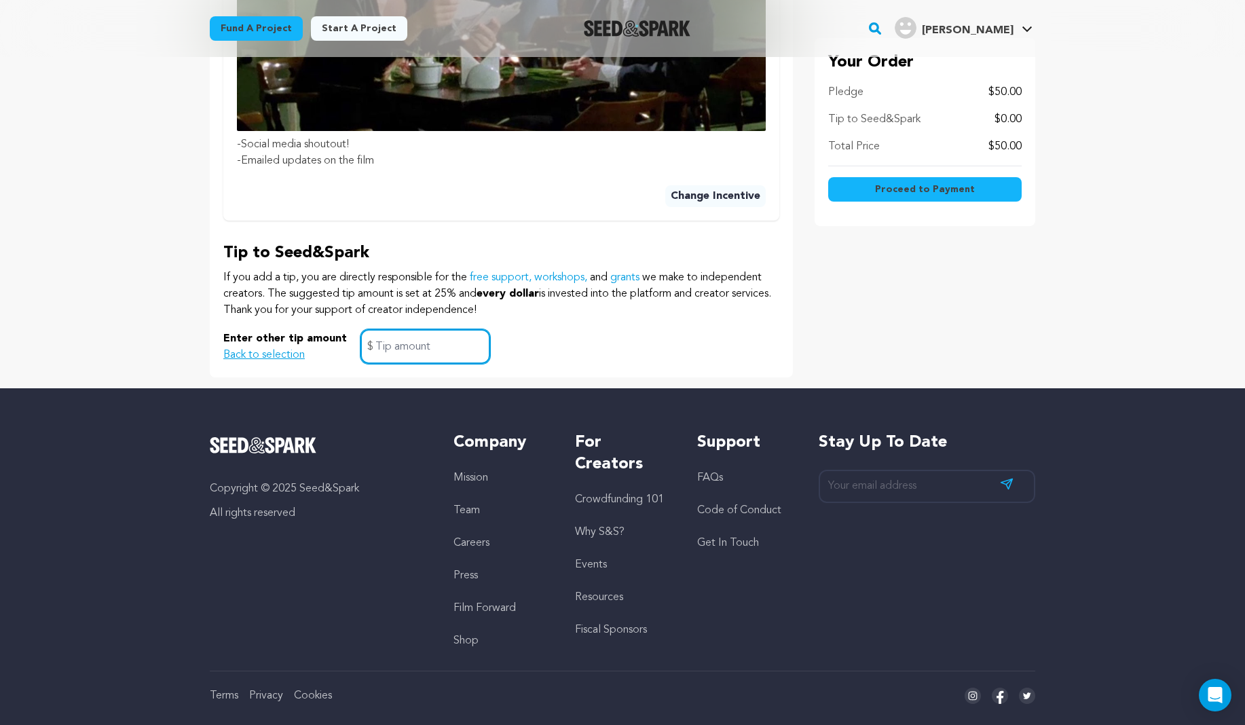
click at [432, 333] on input "text" at bounding box center [425, 346] width 130 height 35
type input "2"
click at [589, 329] on div "Enter other tip amount Back to selection 2 $" at bounding box center [501, 346] width 556 height 35
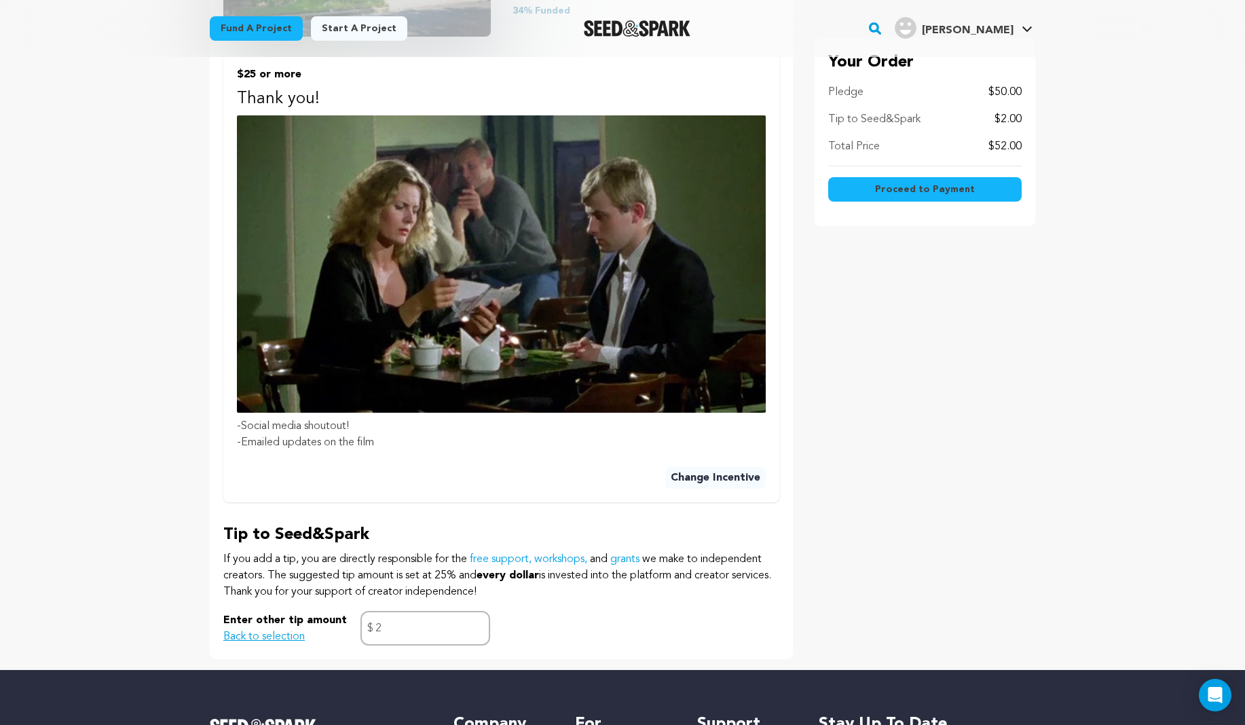
scroll to position [418, 0]
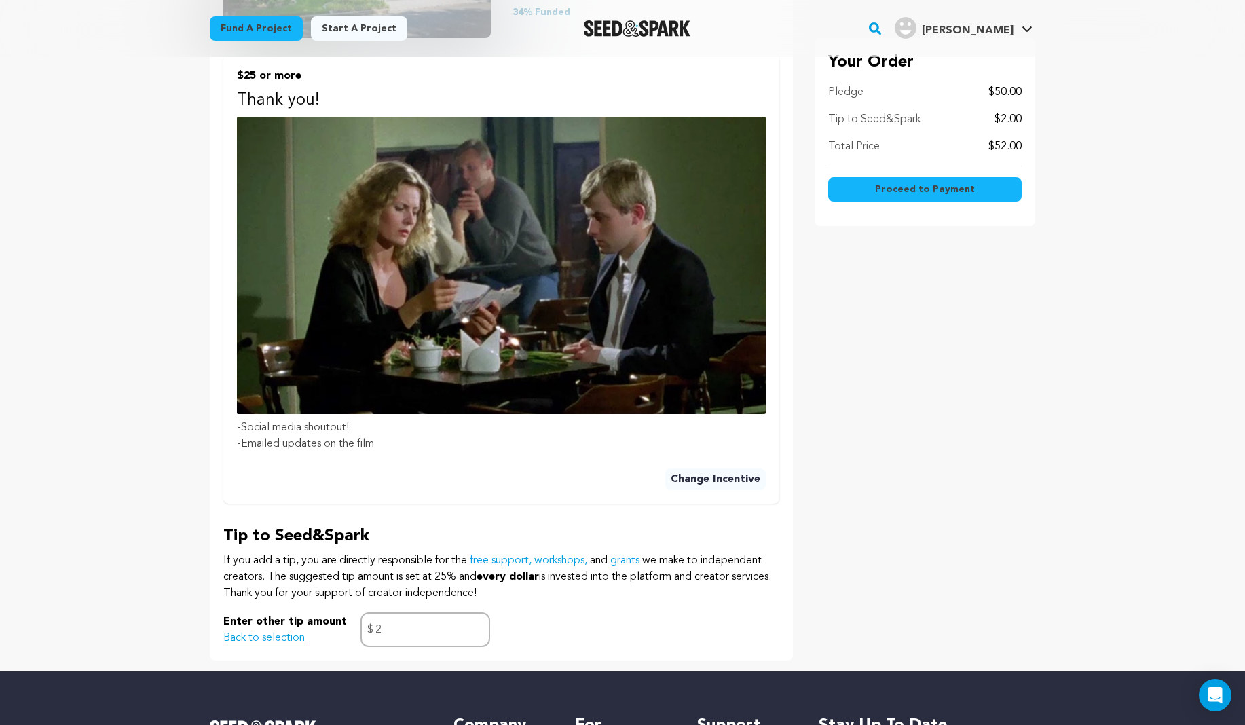
click at [908, 185] on span "Proceed to Payment" at bounding box center [925, 190] width 100 height 14
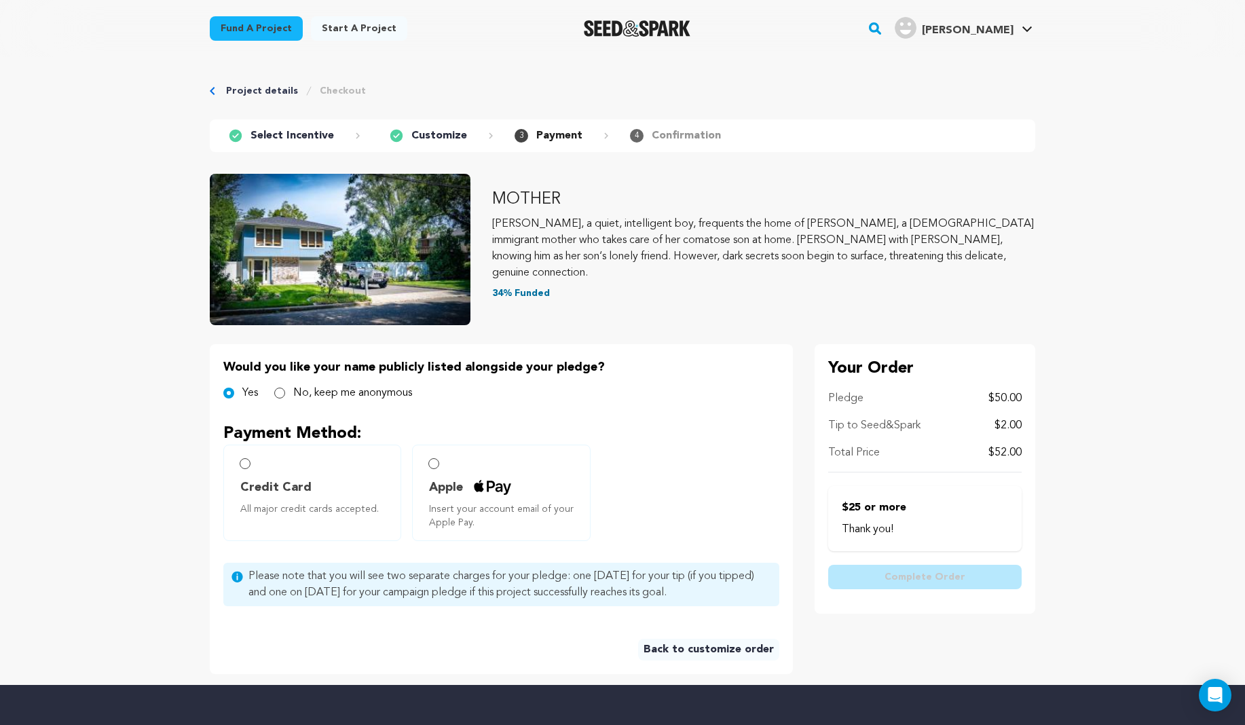
click at [242, 463] on input "Credit Card All major credit cards accepted." at bounding box center [245, 463] width 11 height 11
radio input "false"
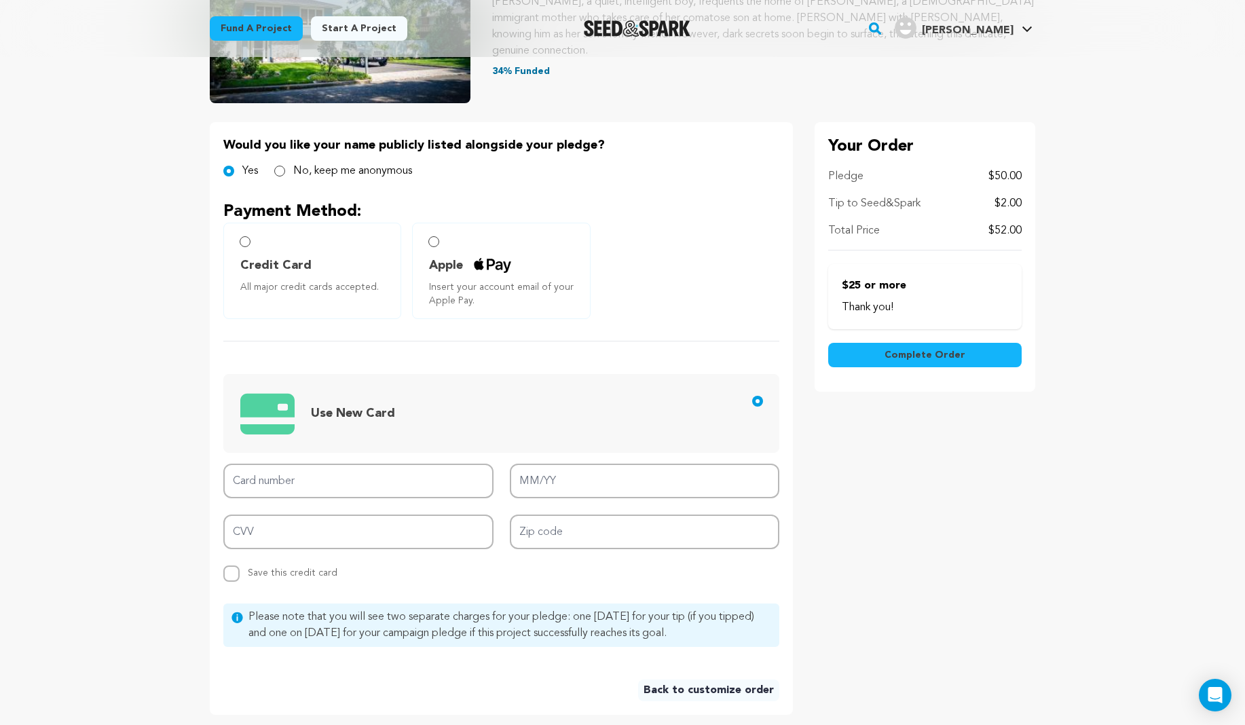
scroll to position [223, 0]
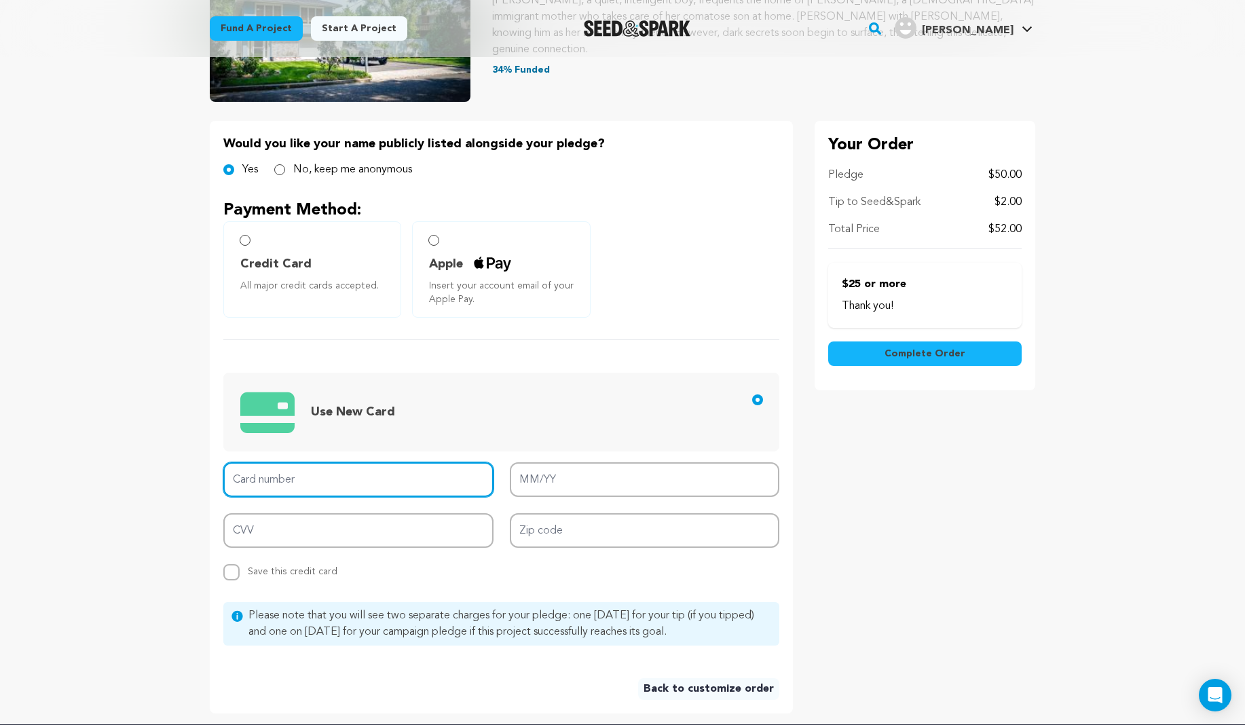
click at [288, 469] on input "Card number" at bounding box center [358, 479] width 270 height 35
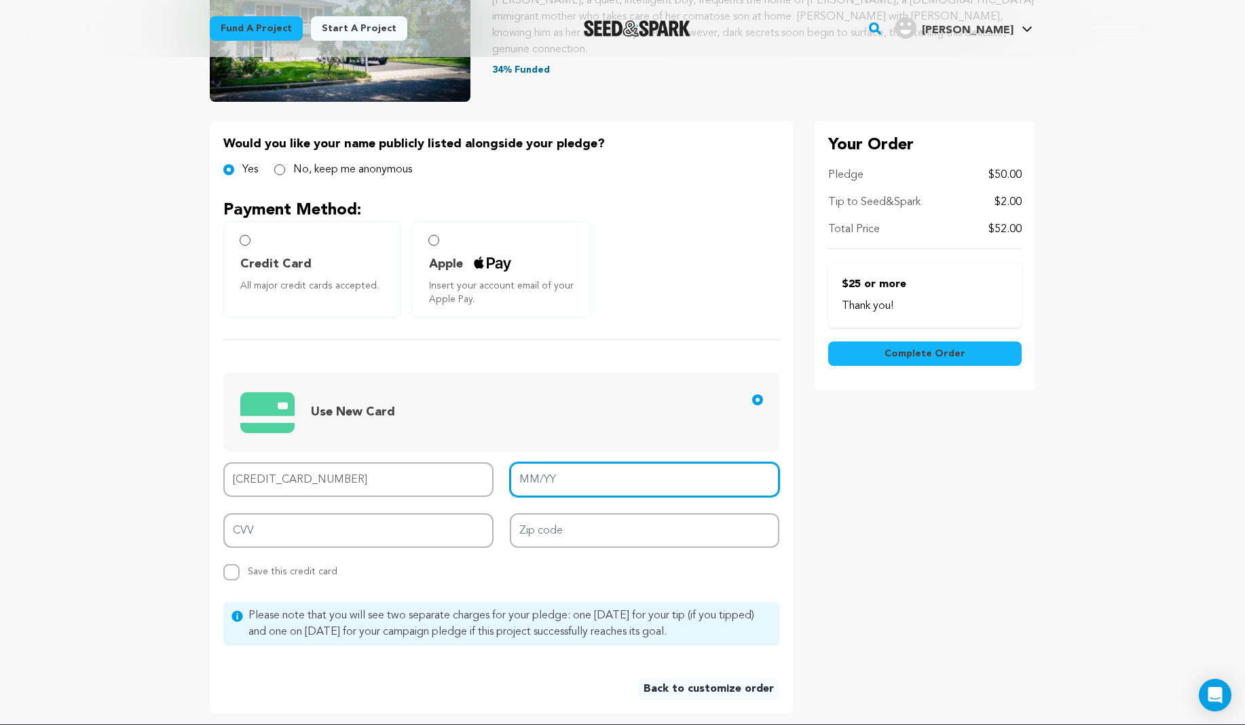
type input "4516 0700 0689 4481"
type input "02/27"
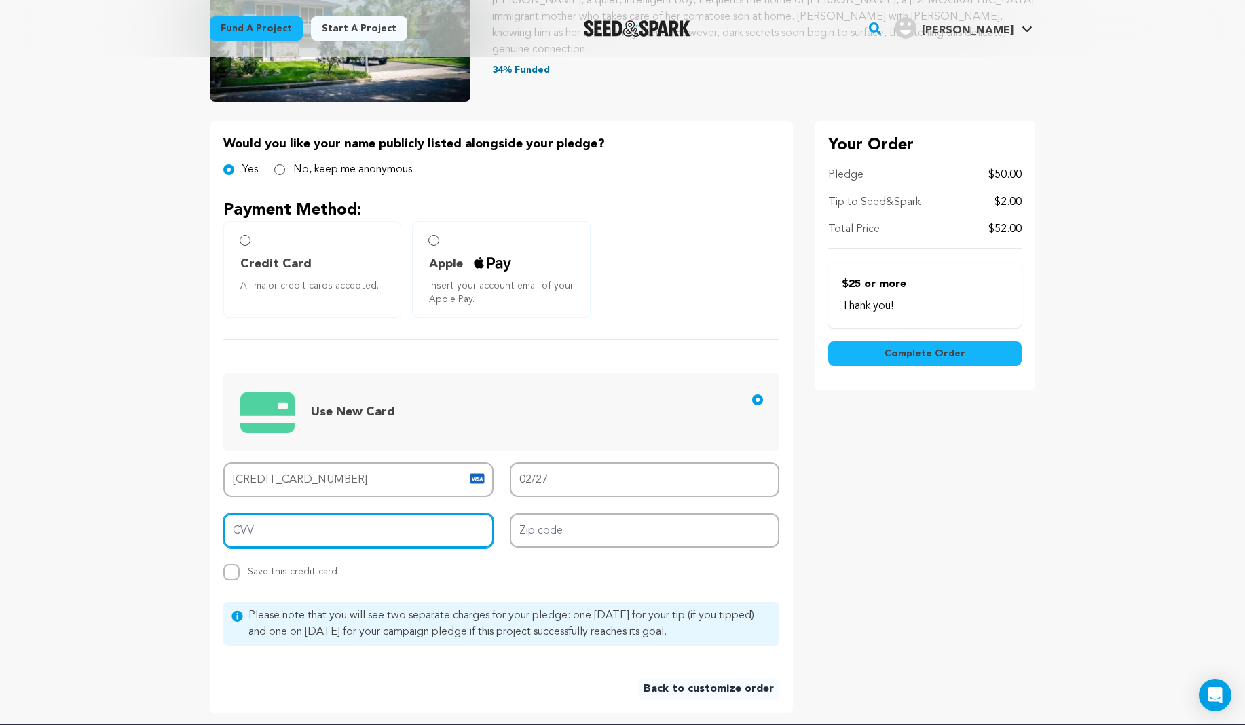
type input "930"
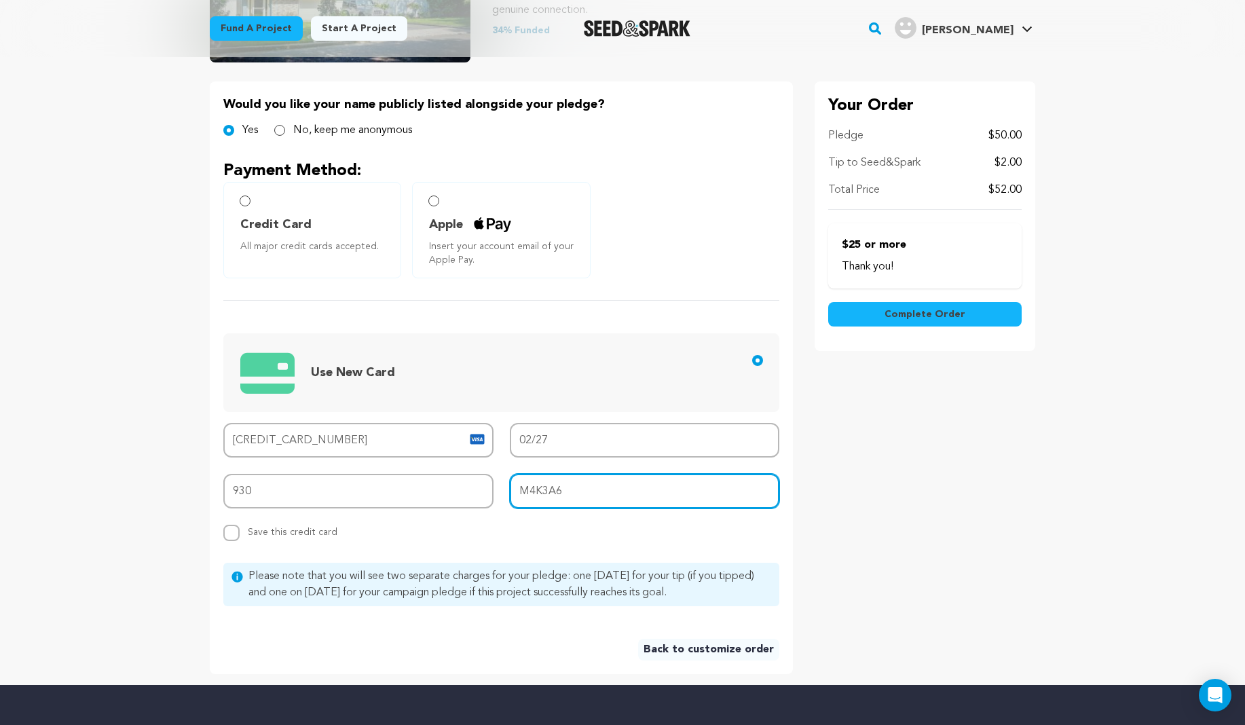
scroll to position [263, 0]
type input "M4K3A6"
click at [231, 529] on input "Replace saved credit card Save this credit card" at bounding box center [231, 533] width 16 height 16
checkbox input "true"
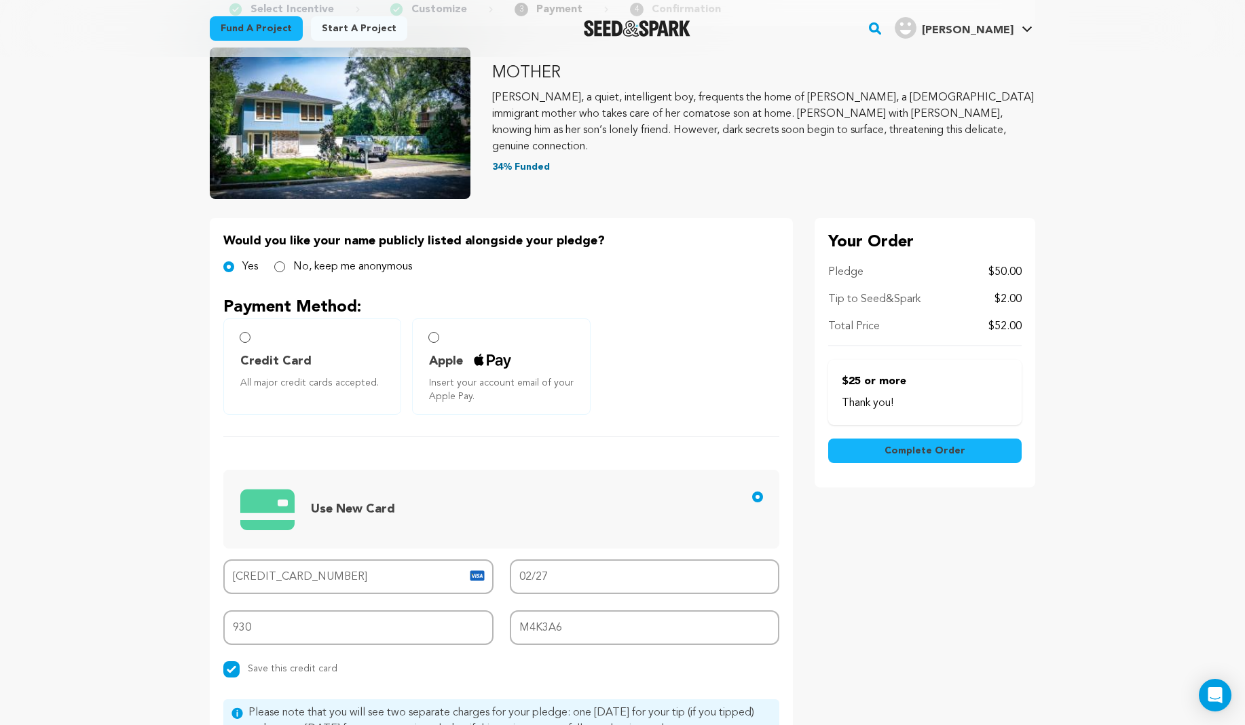
scroll to position [124, 0]
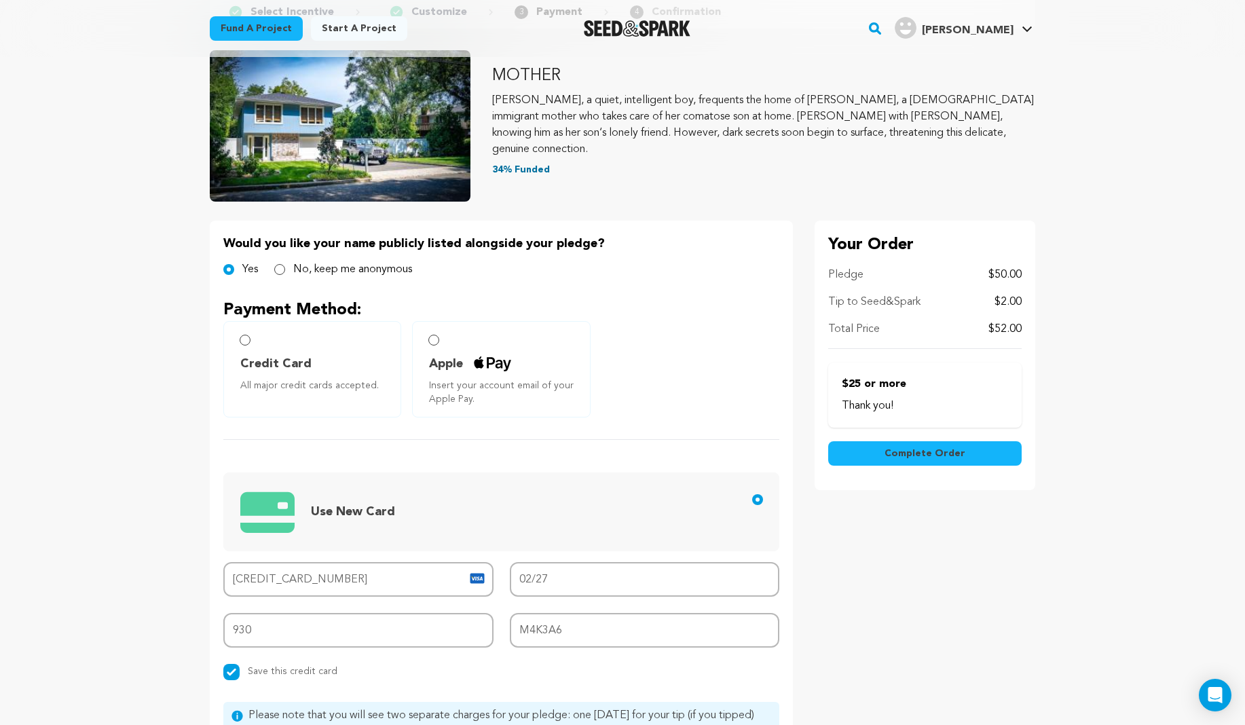
click at [887, 455] on button "Complete Order" at bounding box center [924, 453] width 193 height 24
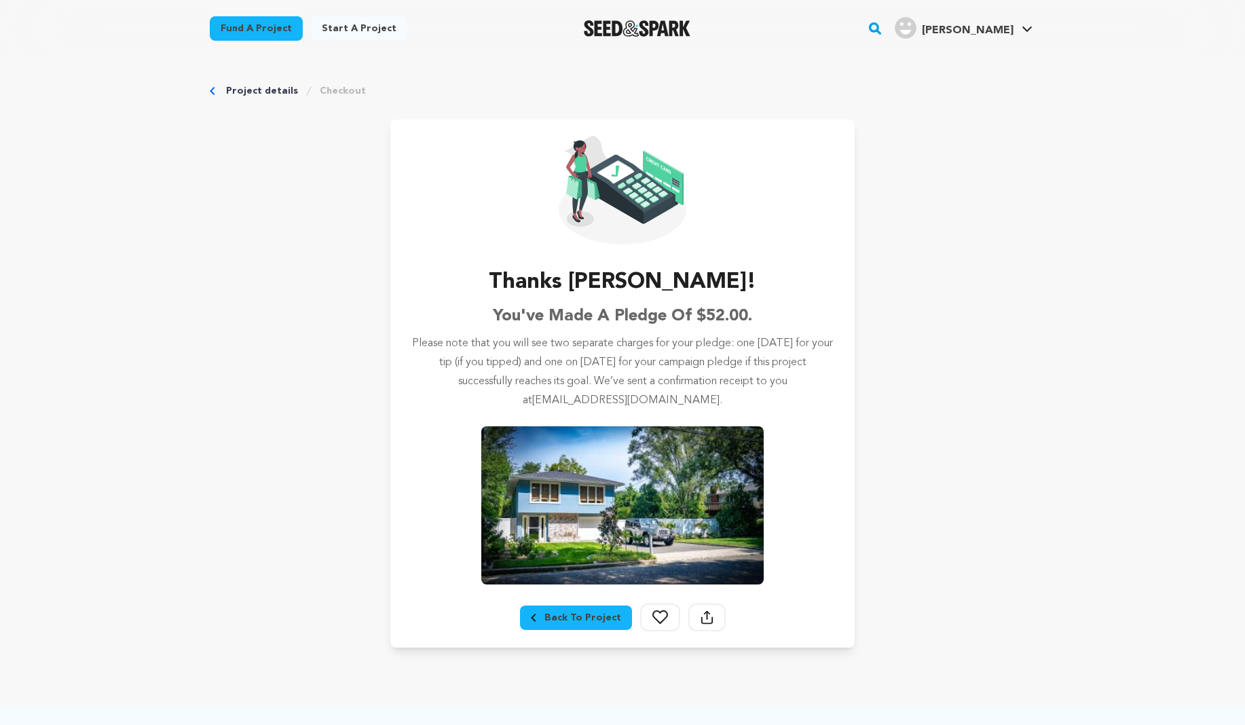
scroll to position [29, 0]
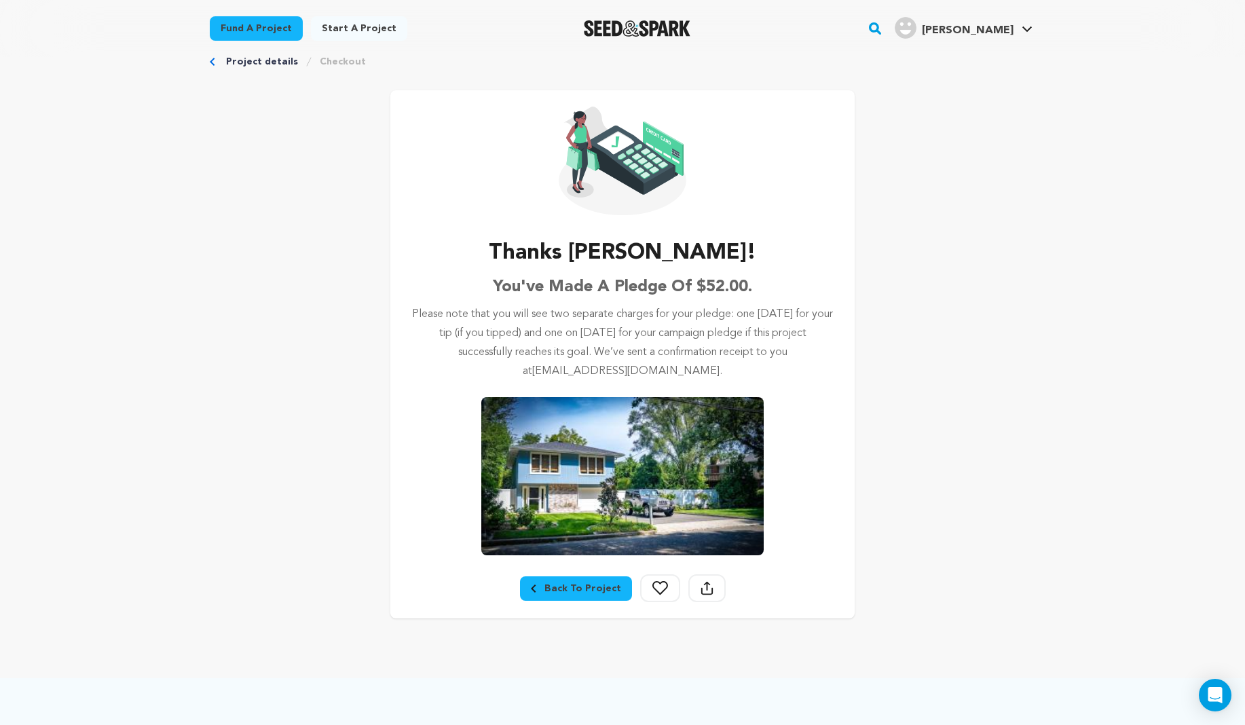
click at [578, 585] on div "Back To Project" at bounding box center [576, 589] width 90 height 14
